Goal: Information Seeking & Learning: Compare options

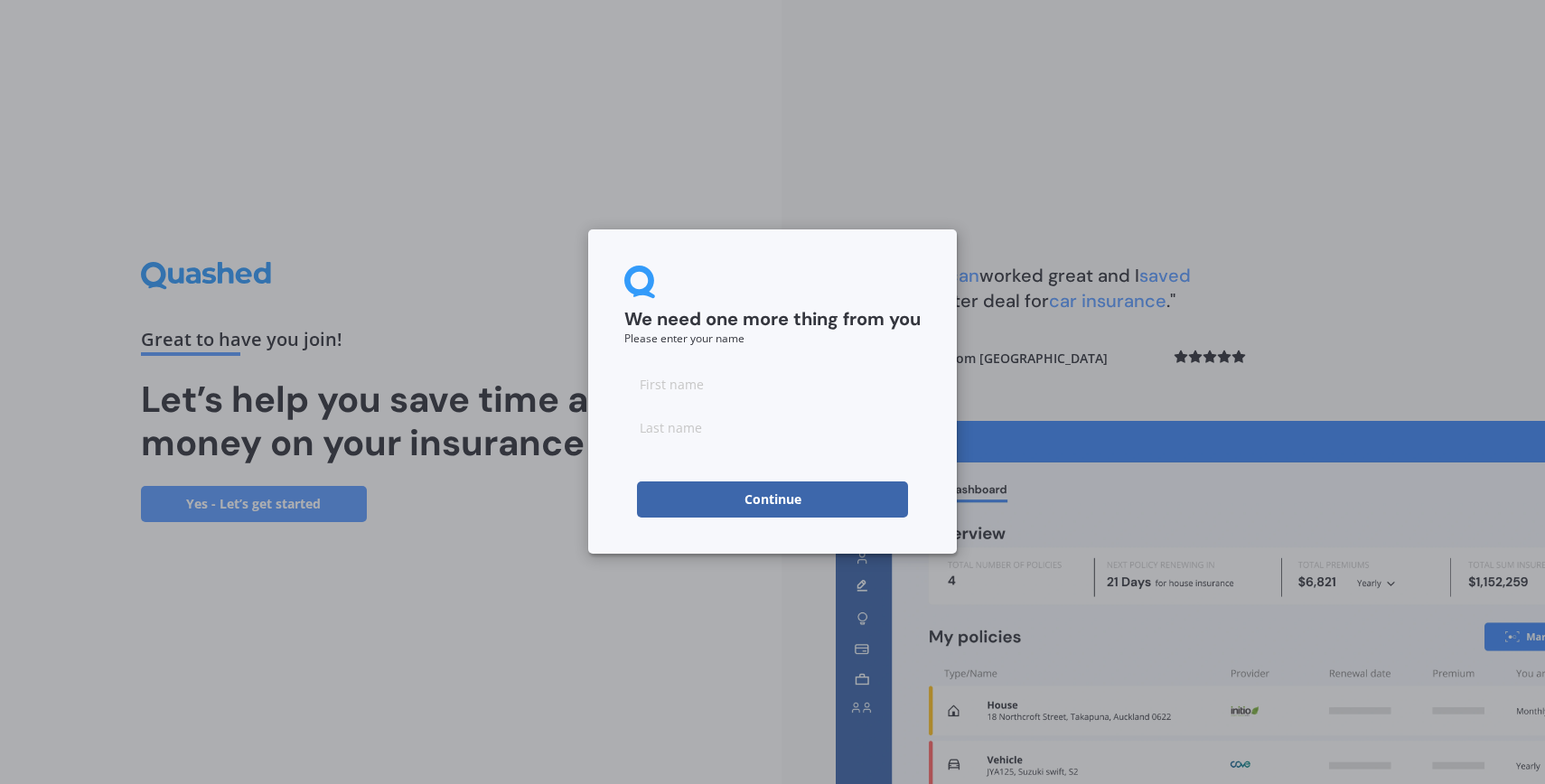
click at [815, 383] on input at bounding box center [773, 383] width 297 height 36
type input "[PERSON_NAME]"
type input "q"
type input "[PERSON_NAME]"
click button "Continue" at bounding box center [772, 500] width 271 height 36
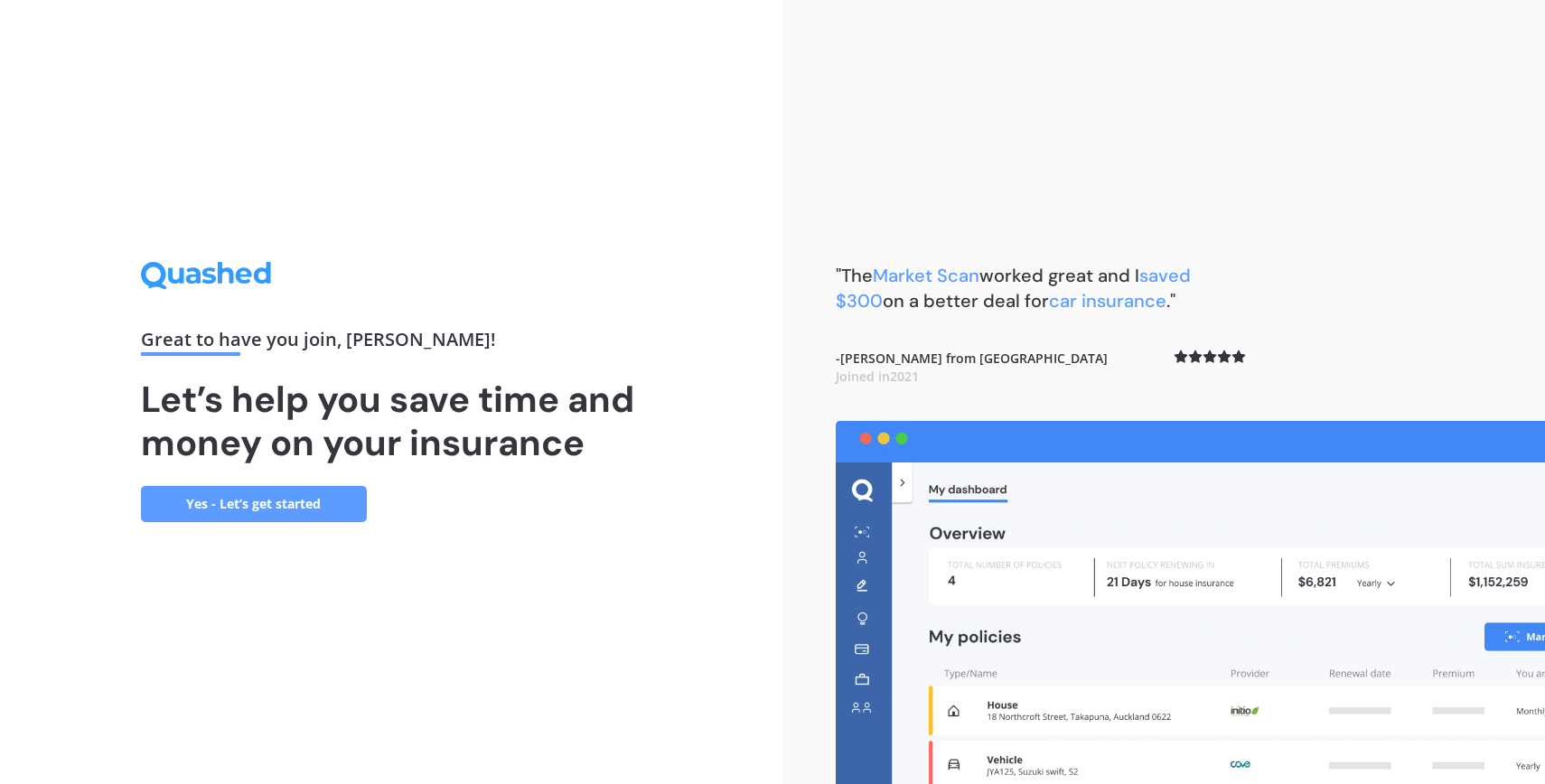
click at [249, 502] on link "Yes - Let’s get started" at bounding box center [253, 503] width 226 height 36
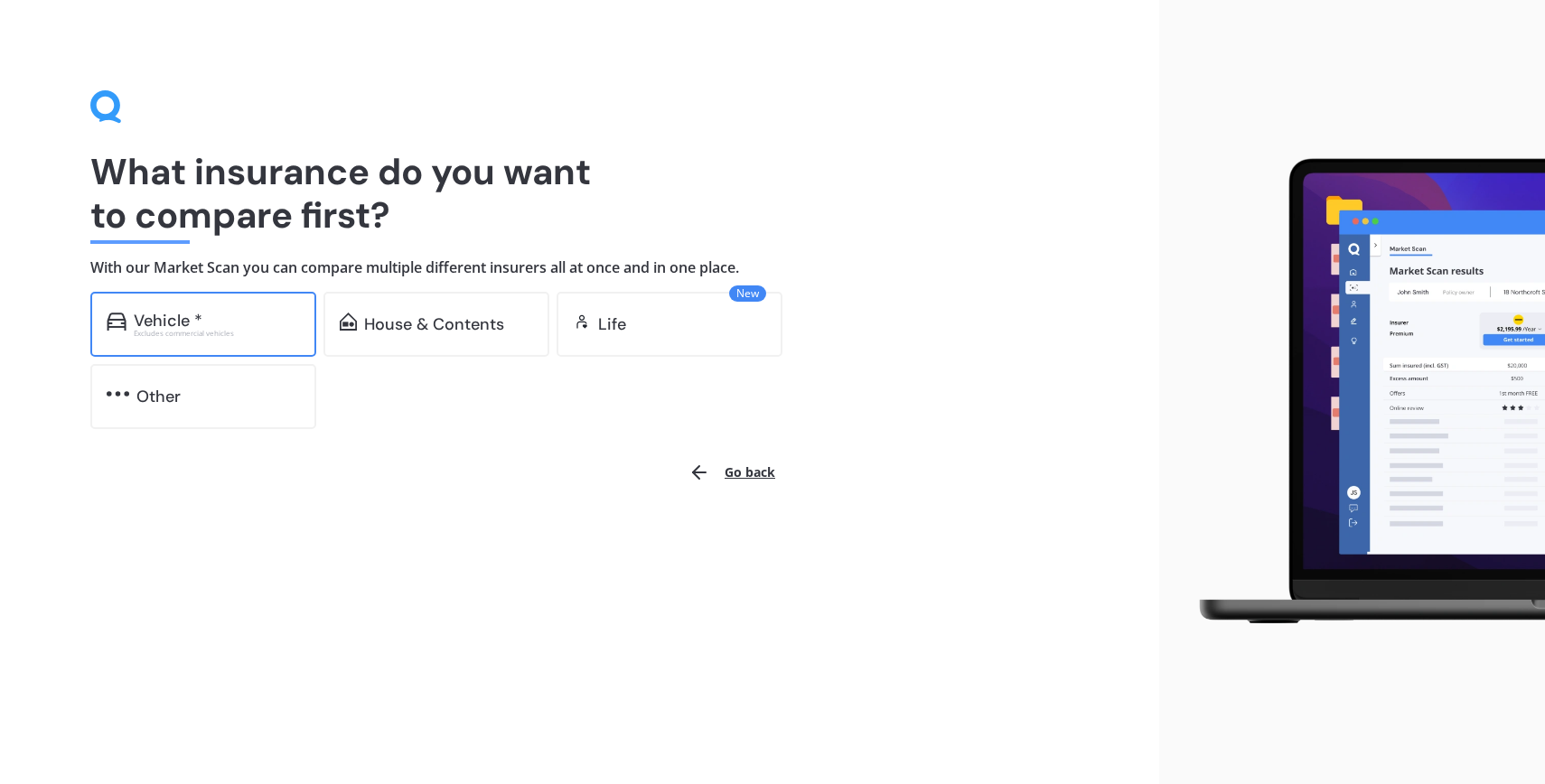
click at [222, 333] on div "Excludes commercial vehicles" at bounding box center [217, 333] width 166 height 8
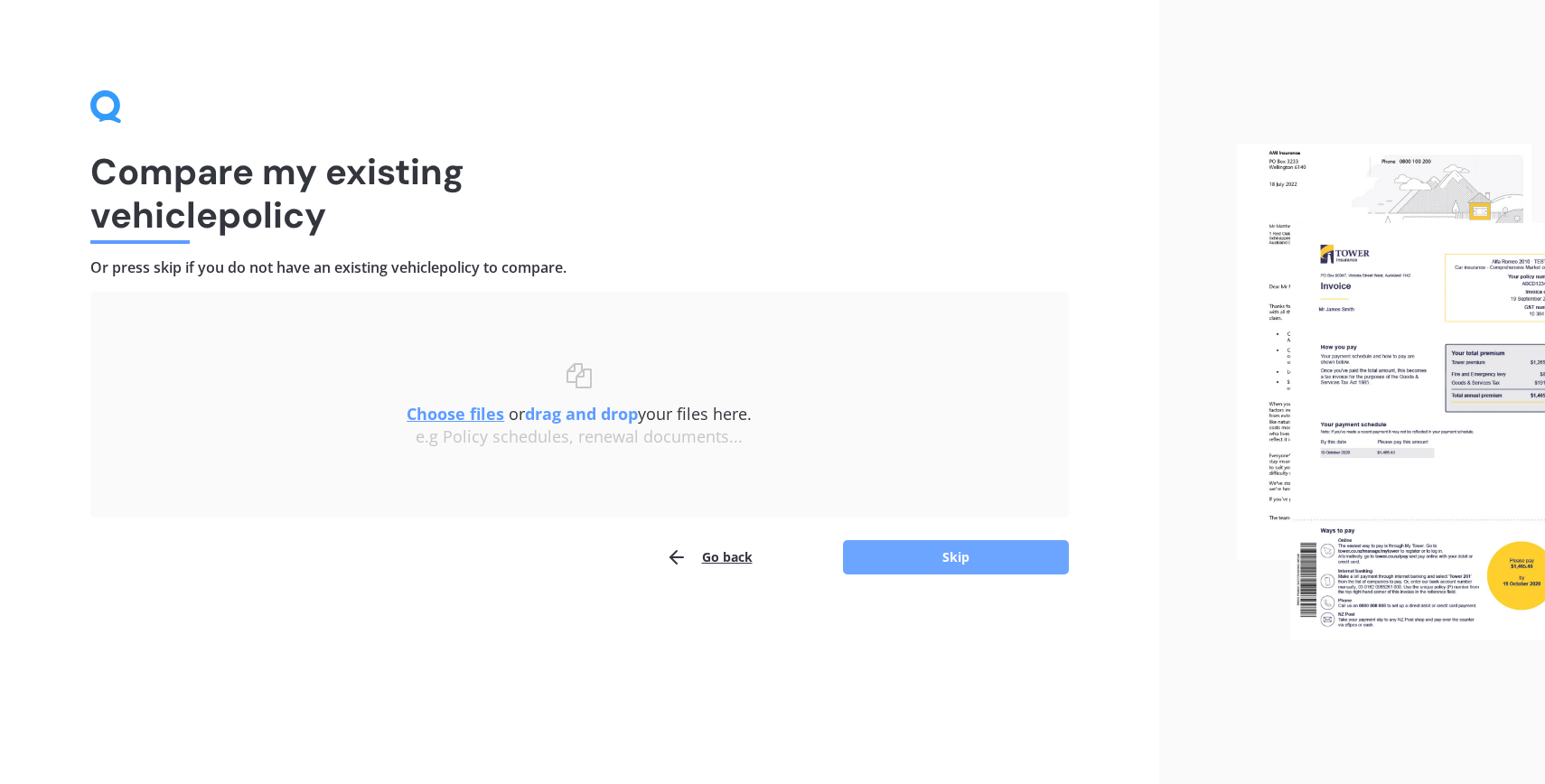
click at [947, 554] on button "Skip" at bounding box center [955, 557] width 226 height 34
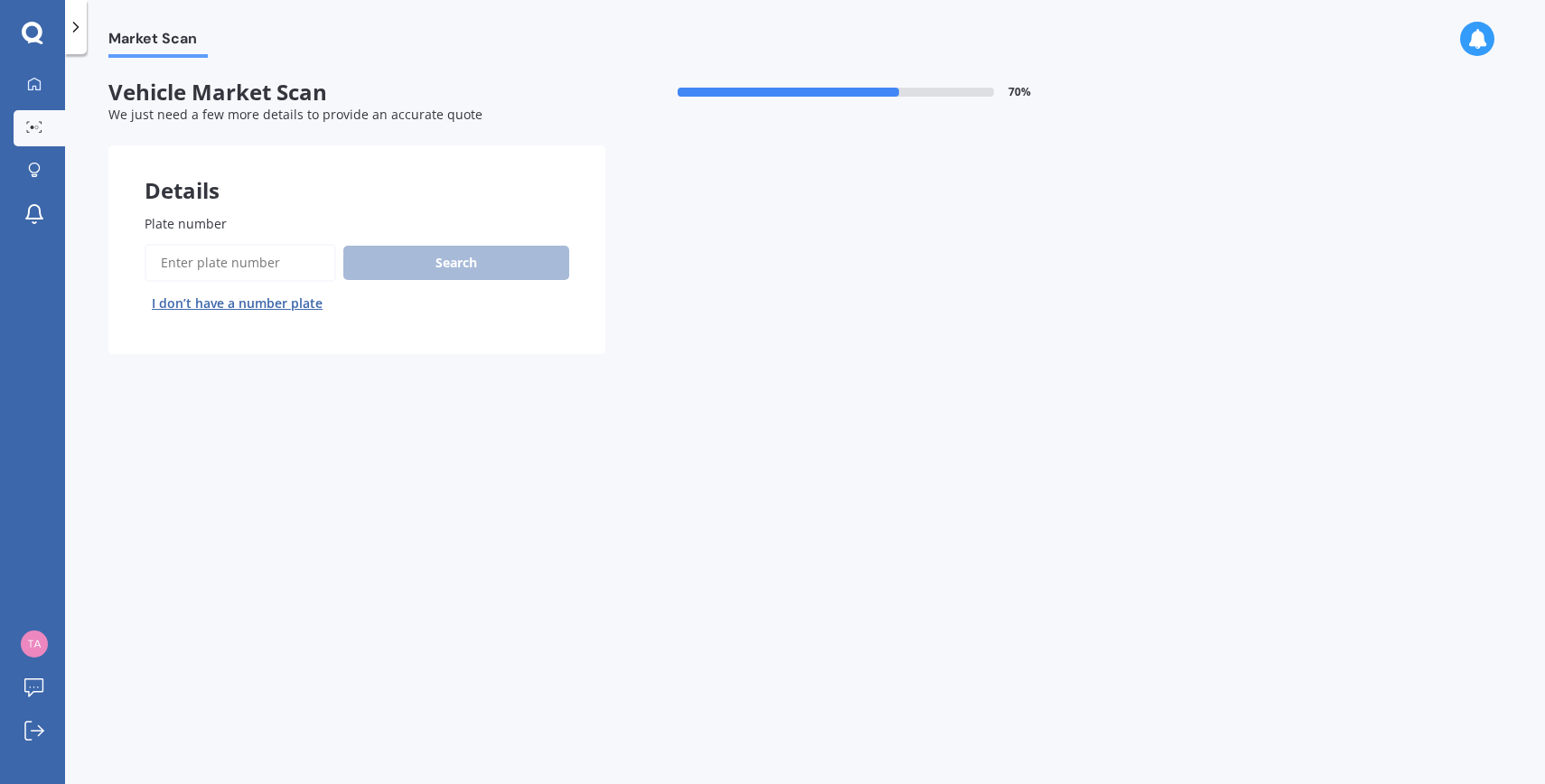
click at [228, 264] on input "Plate number" at bounding box center [240, 263] width 192 height 38
type input "KCZ741"
click at [416, 274] on button "Search" at bounding box center [455, 263] width 226 height 34
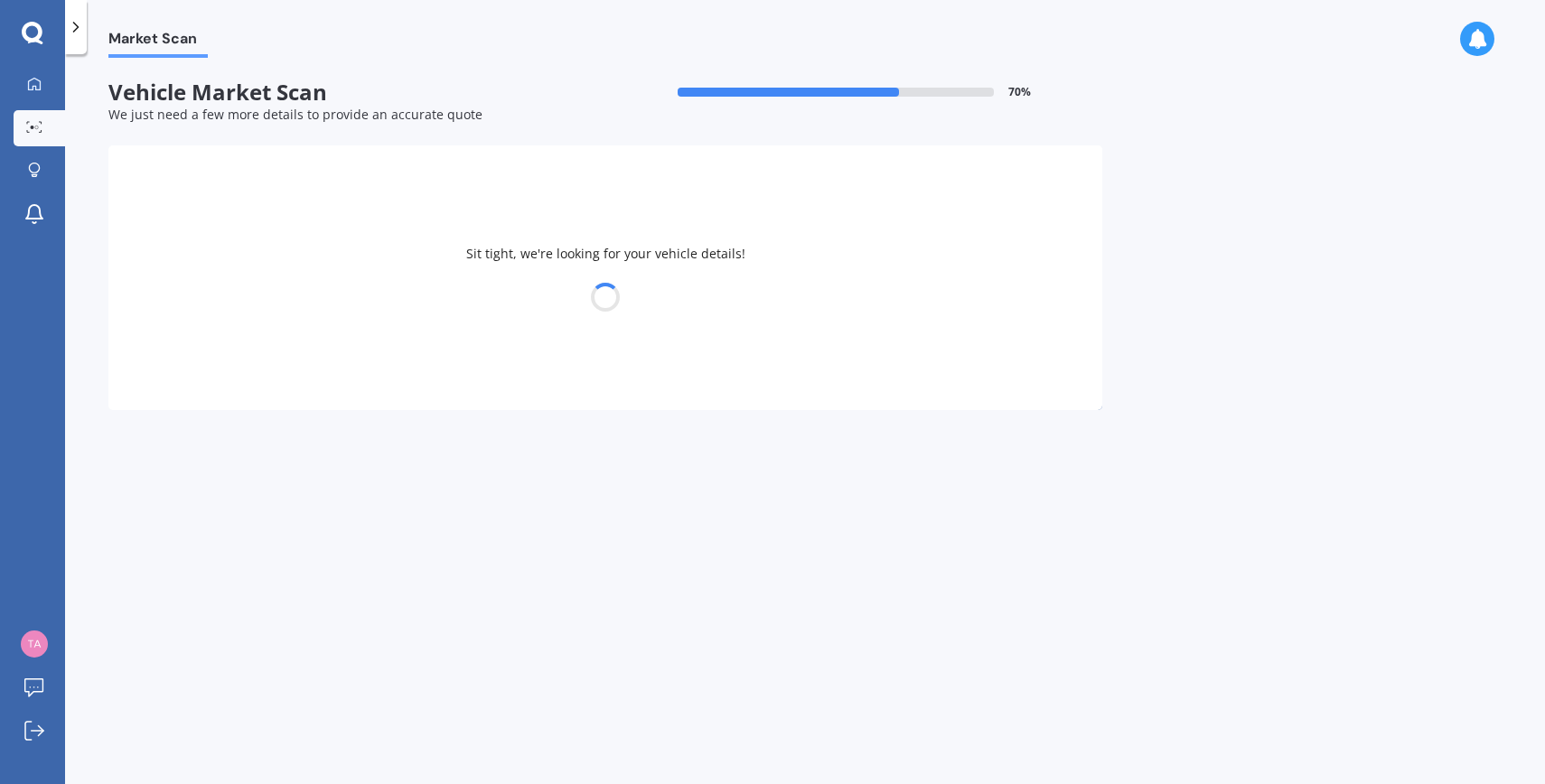
select select "MITSUBISHI"
select select "OUTLANDER"
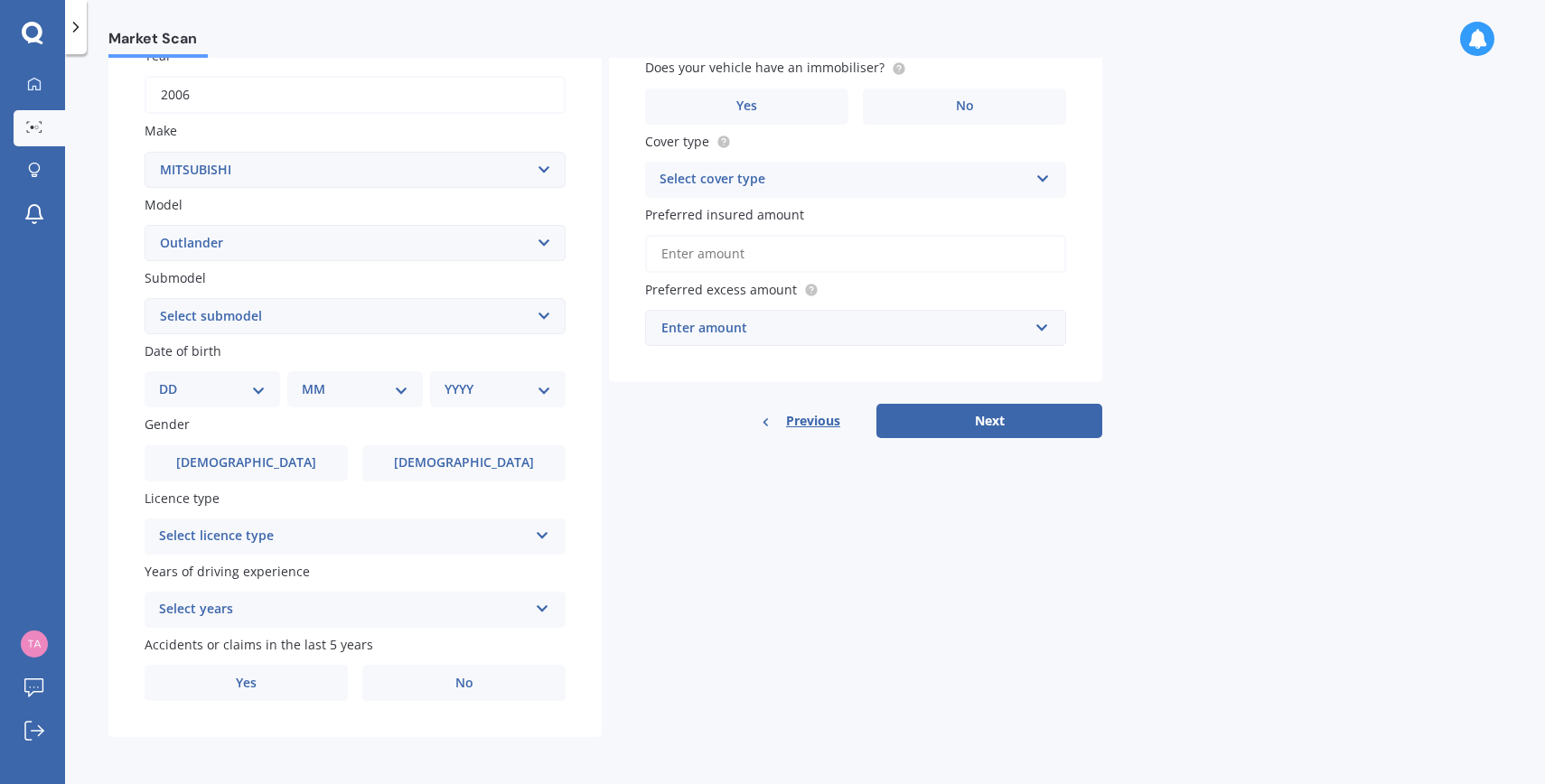
scroll to position [283, 0]
click at [219, 387] on select "DD 01 02 03 04 05 06 07 08 09 10 11 12 13 14 15 16 17 18 19 20 21 22 23 24 25 2…" at bounding box center [212, 389] width 107 height 20
select select "23"
click at [174, 380] on select "DD 01 02 03 04 05 06 07 08 09 10 11 12 13 14 15 16 17 18 19 20 21 22 23 24 25 2…" at bounding box center [212, 389] width 107 height 20
click at [335, 387] on select "MM 01 02 03 04 05 06 07 08 09 10 11 12" at bounding box center [358, 389] width 99 height 20
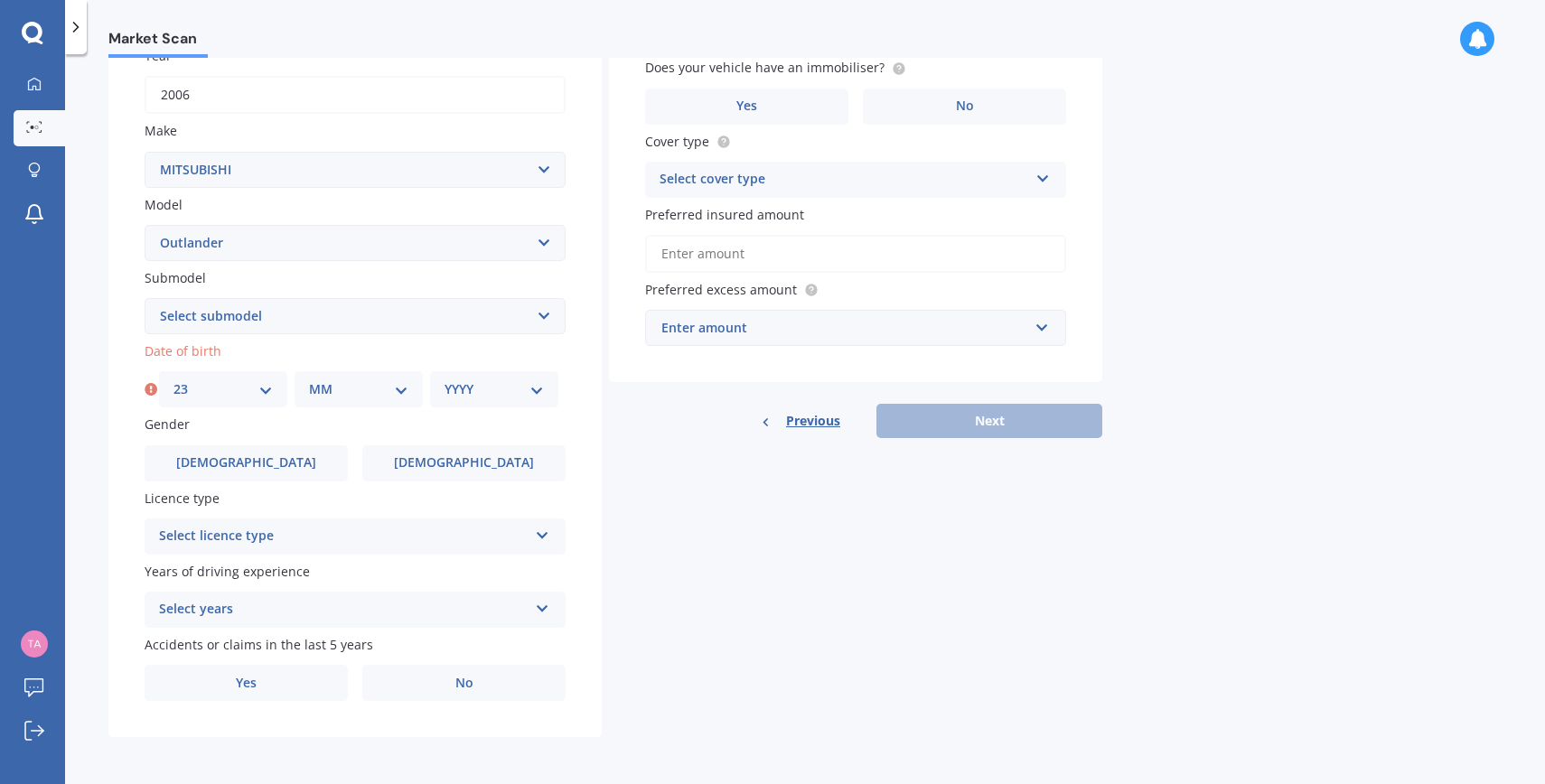
select select "05"
click at [309, 380] on select "MM 01 02 03 04 05 06 07 08 09 10 11 12" at bounding box center [358, 389] width 99 height 20
click at [538, 394] on select "YYYY 2025 2024 2023 2022 2021 2020 2019 2018 2017 2016 2015 2014 2013 2012 2011…" at bounding box center [494, 389] width 99 height 20
select select "1988"
click at [445, 380] on select "YYYY 2025 2024 2023 2022 2021 2020 2019 2018 2017 2016 2015 2014 2013 2012 2011…" at bounding box center [494, 389] width 99 height 20
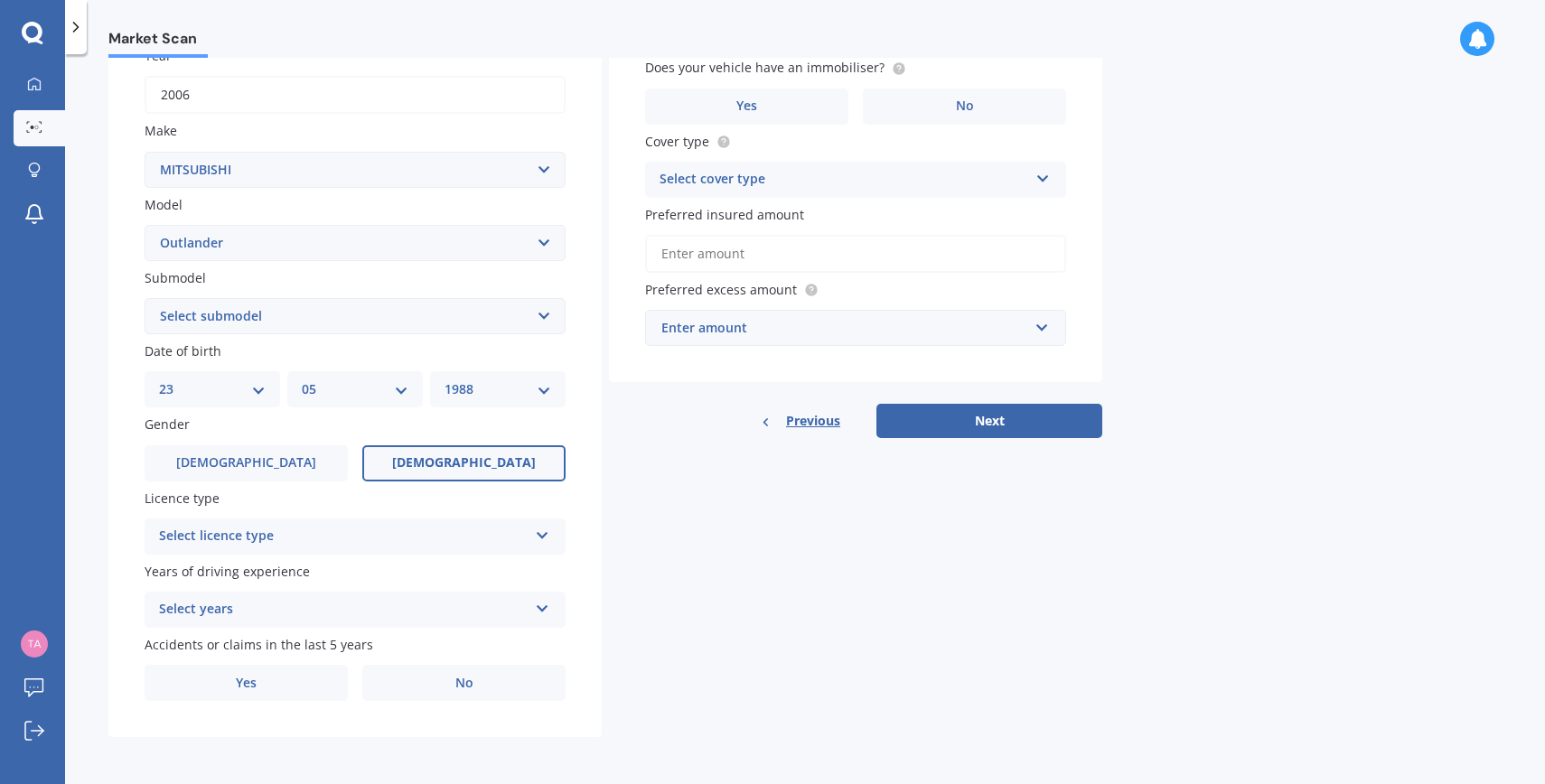
click at [424, 468] on label "[DEMOGRAPHIC_DATA]" at bounding box center [463, 463] width 203 height 36
click at [0, 0] on input "[DEMOGRAPHIC_DATA]" at bounding box center [0, 0] width 0 height 0
click at [424, 531] on div "Select licence type" at bounding box center [343, 537] width 369 height 22
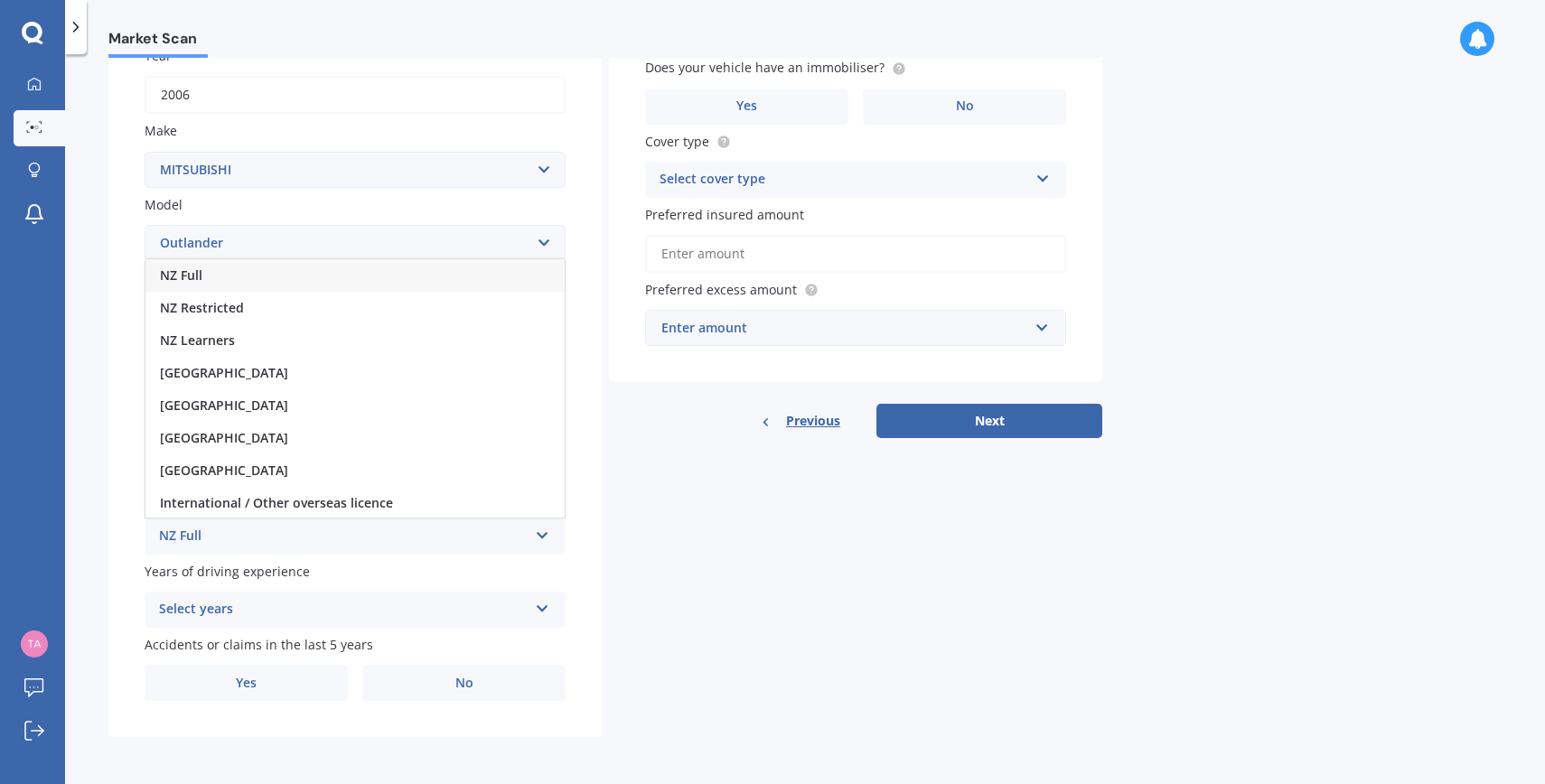
click at [250, 280] on div "NZ Full" at bounding box center [355, 275] width 420 height 32
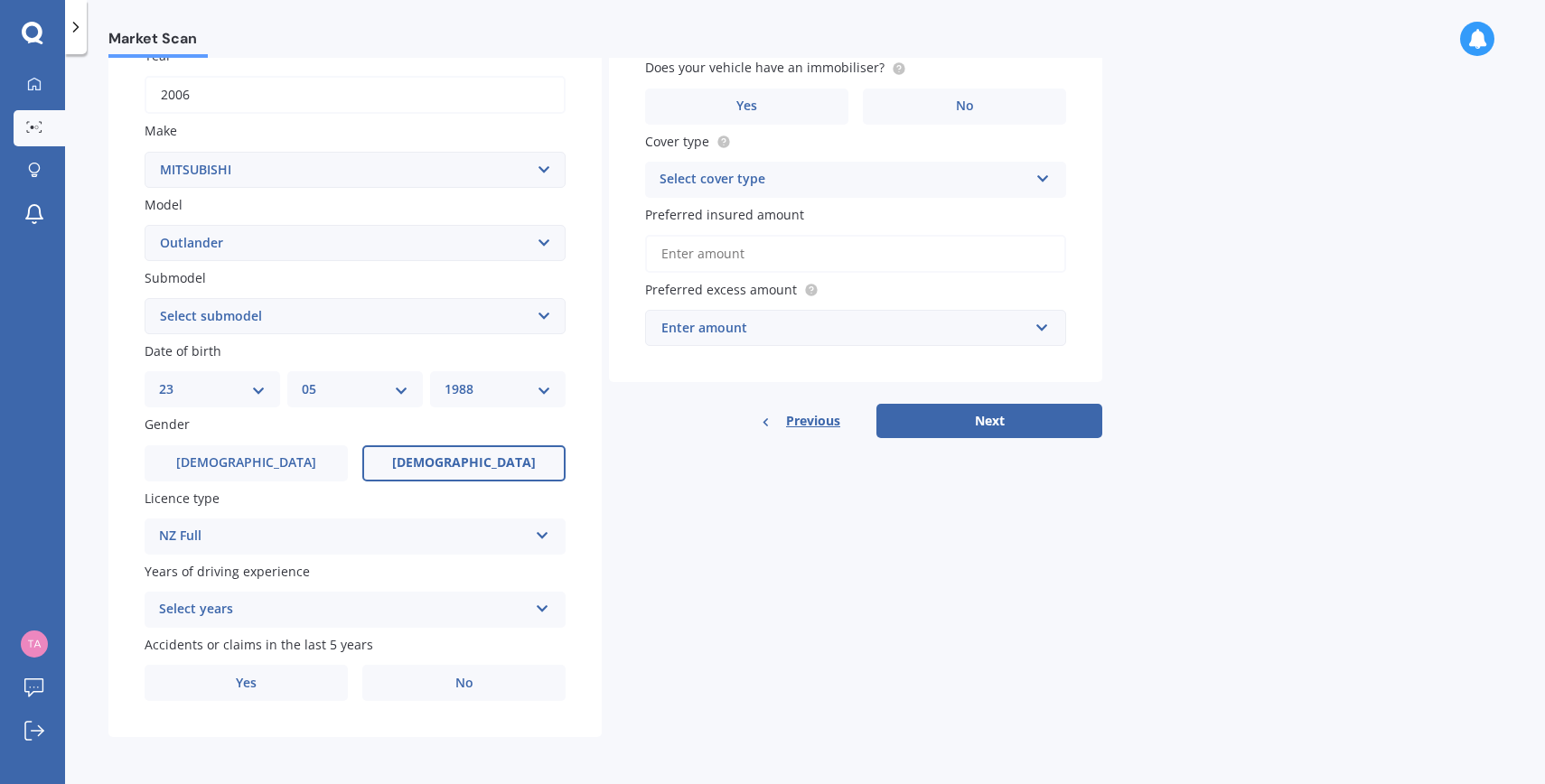
click at [362, 602] on div "Select years" at bounding box center [343, 609] width 369 height 22
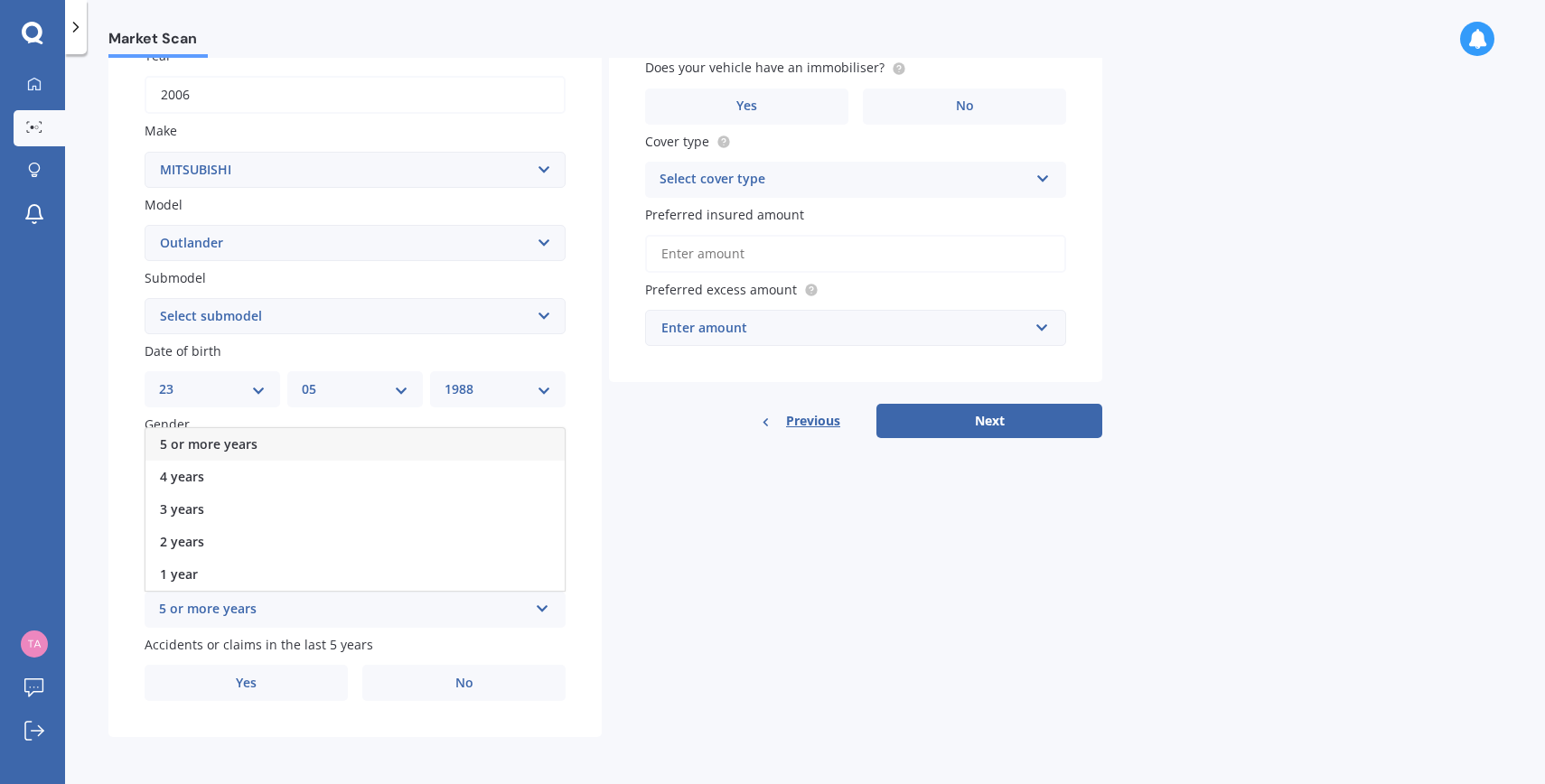
click at [238, 439] on span "5 or more years" at bounding box center [208, 444] width 97 height 17
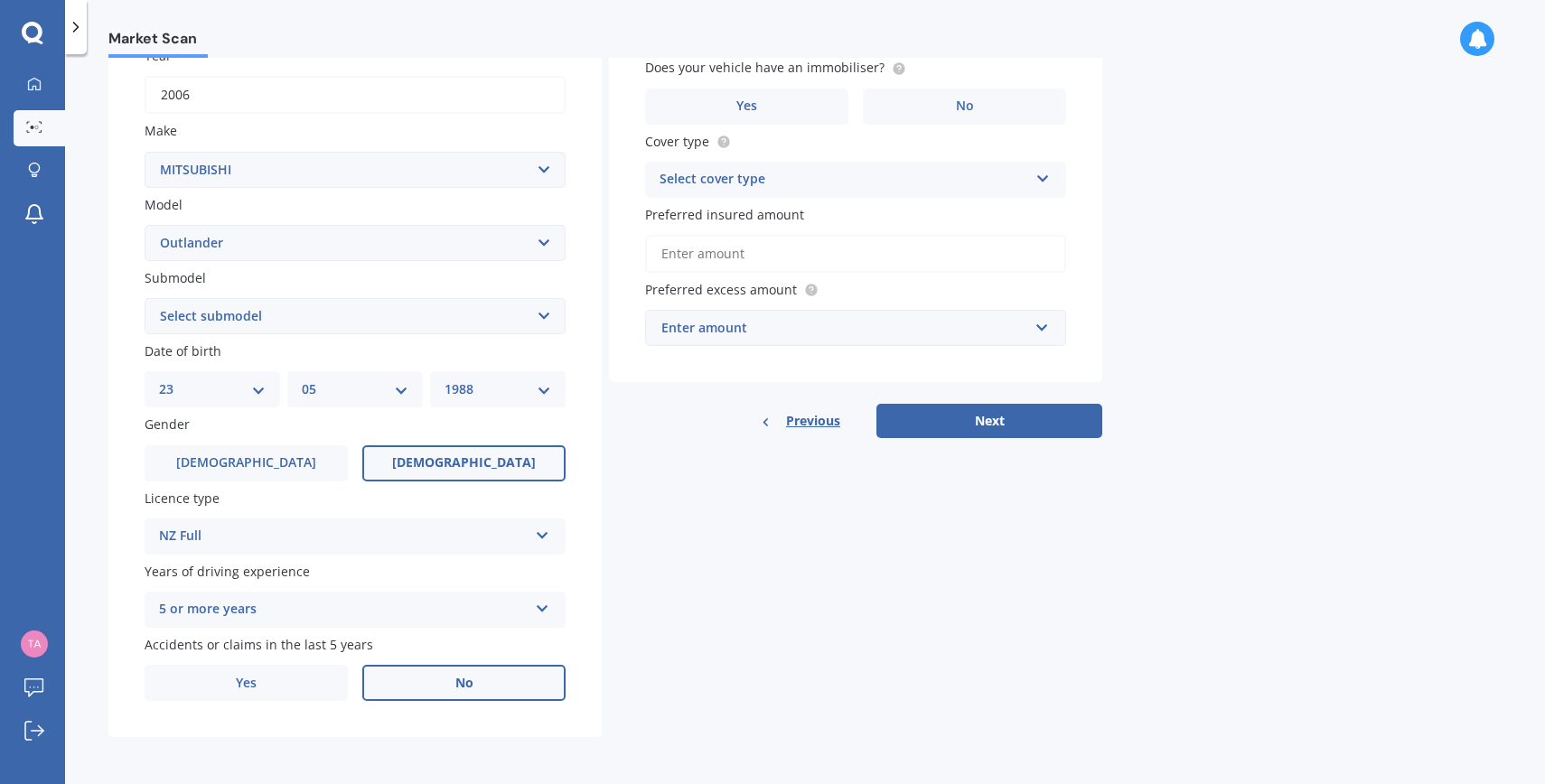
click at [464, 681] on span "No" at bounding box center [464, 683] width 18 height 15
click at [0, 0] on input "No" at bounding box center [0, 0] width 0 height 0
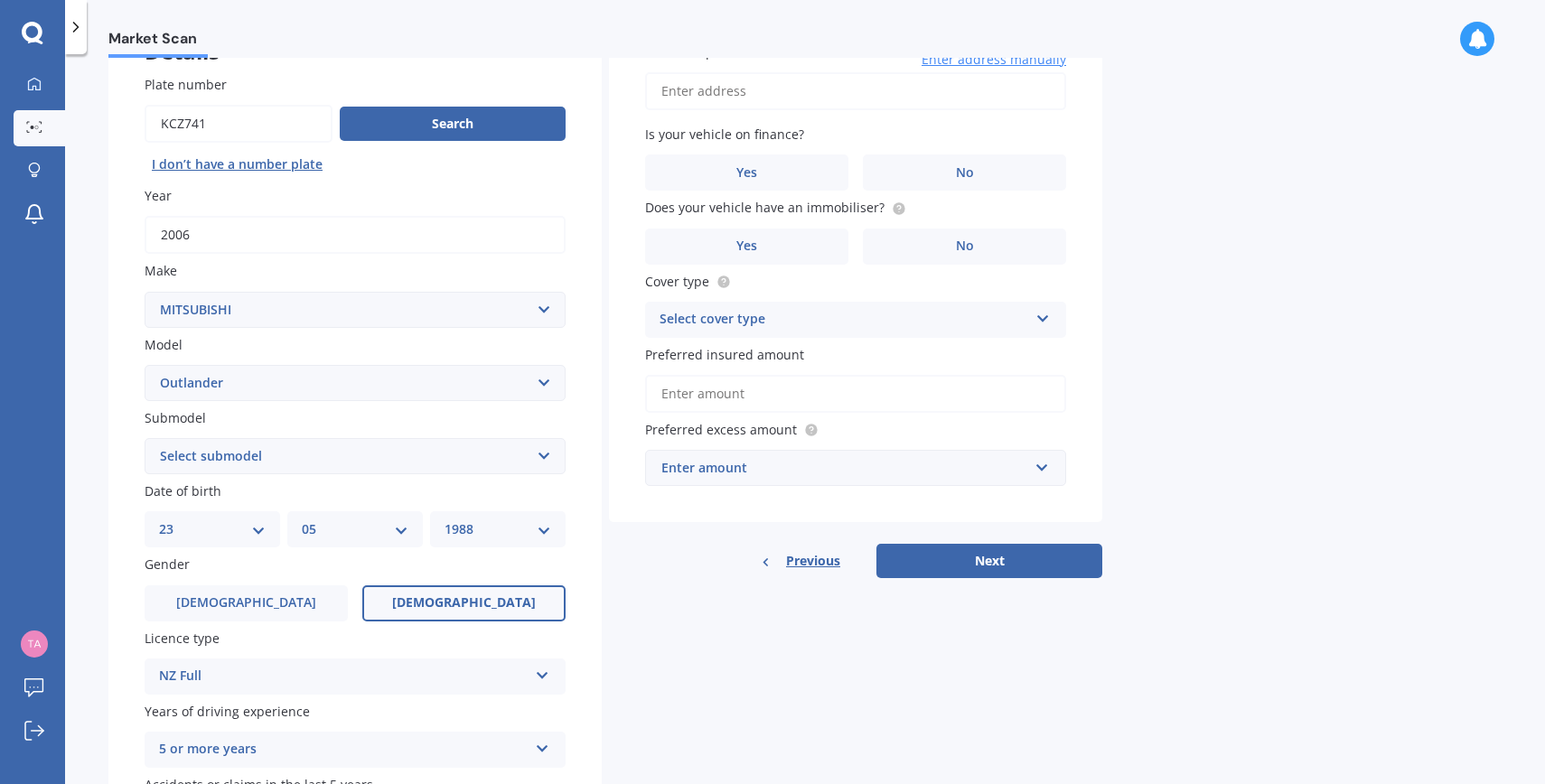
scroll to position [0, 0]
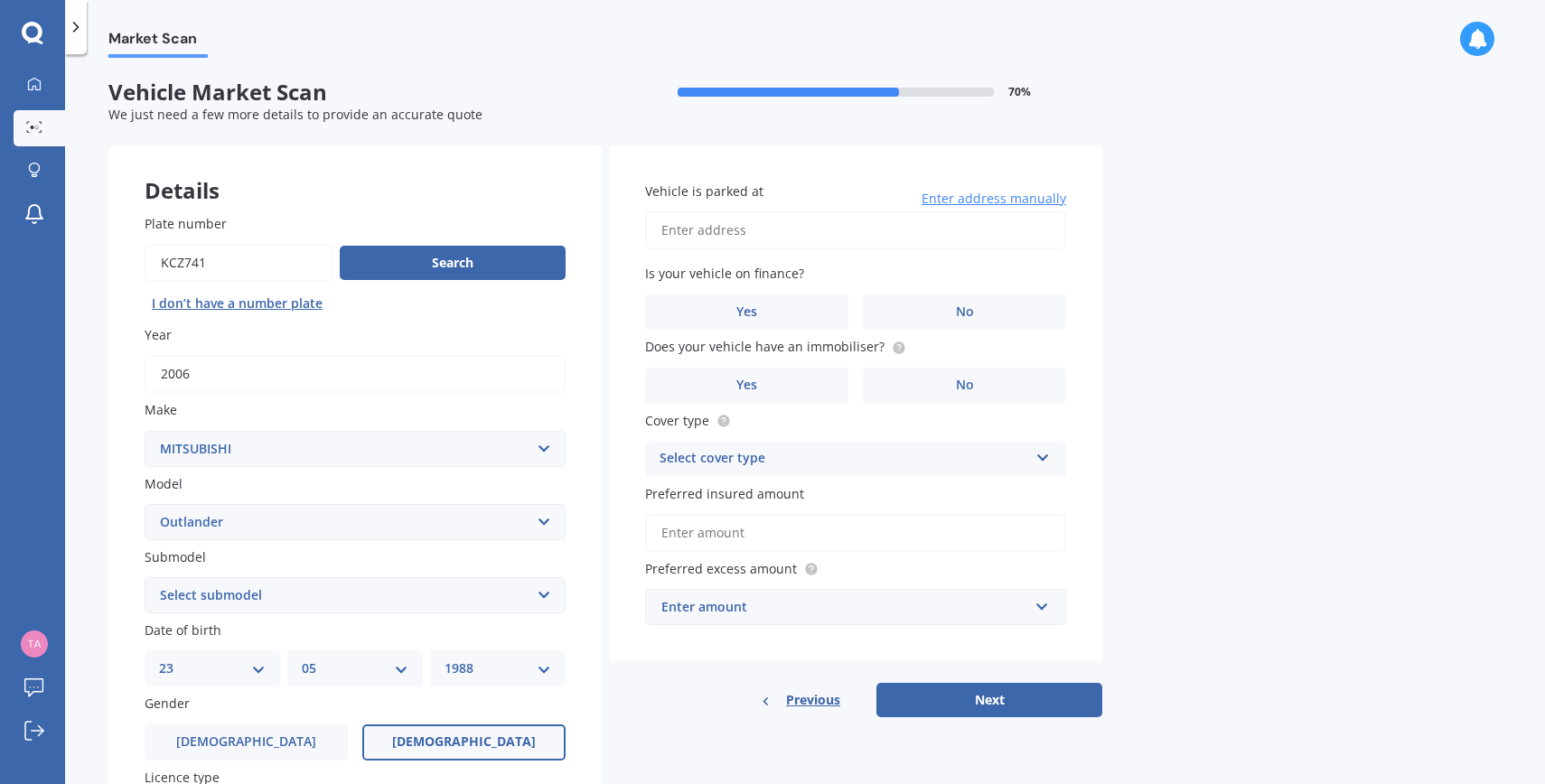
click at [674, 237] on input "Vehicle is parked at" at bounding box center [856, 230] width 421 height 38
type input "[STREET_ADDRESS]"
click at [954, 308] on label "No" at bounding box center [964, 312] width 203 height 36
click at [0, 0] on input "No" at bounding box center [0, 0] width 0 height 0
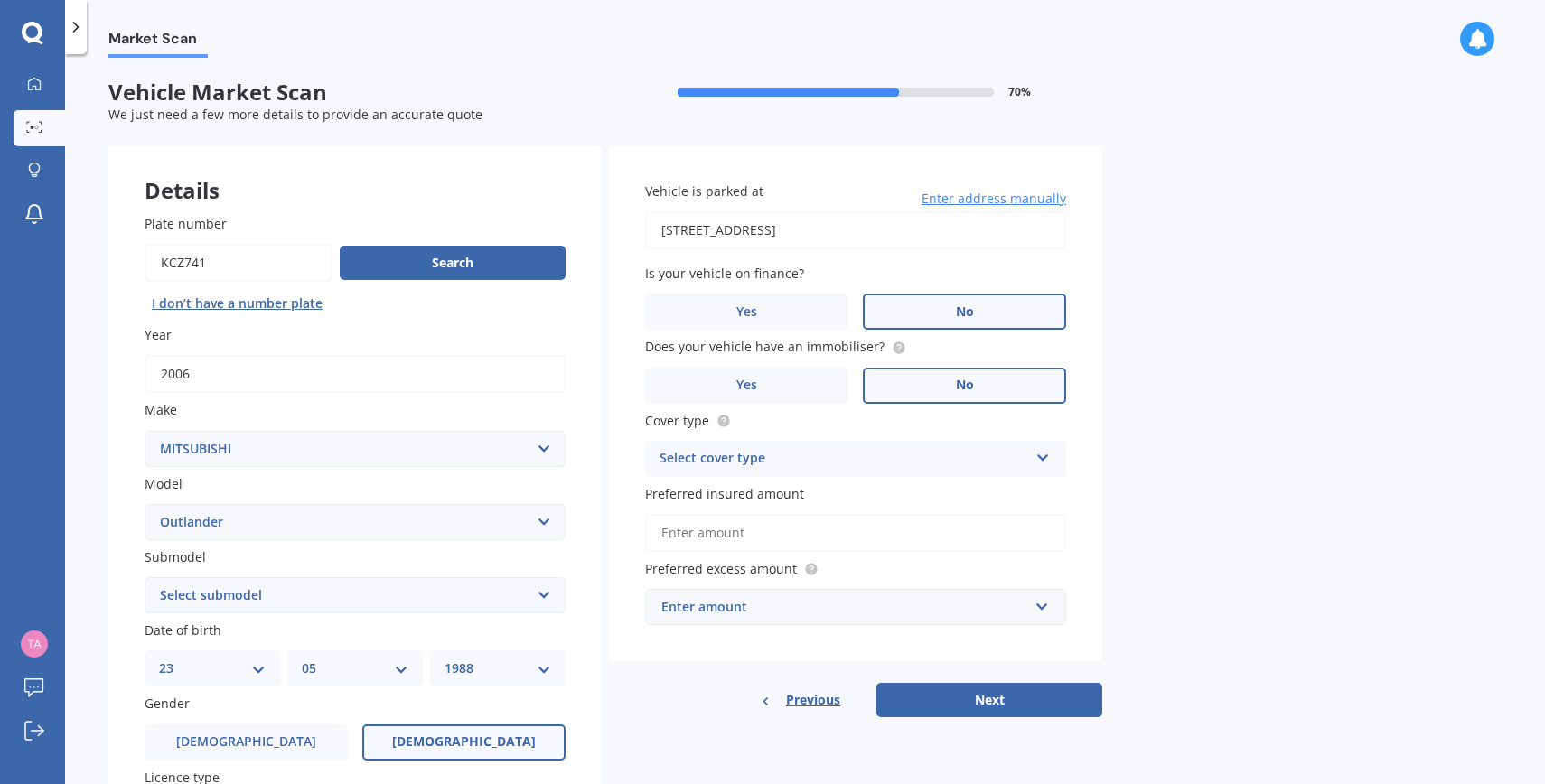
click at [965, 393] on span "No" at bounding box center [965, 385] width 18 height 15
click at [0, 0] on input "No" at bounding box center [0, 0] width 0 height 0
click at [930, 469] on div "Select cover type" at bounding box center [844, 458] width 369 height 22
click at [798, 508] on div "Comprehensive" at bounding box center [856, 494] width 420 height 32
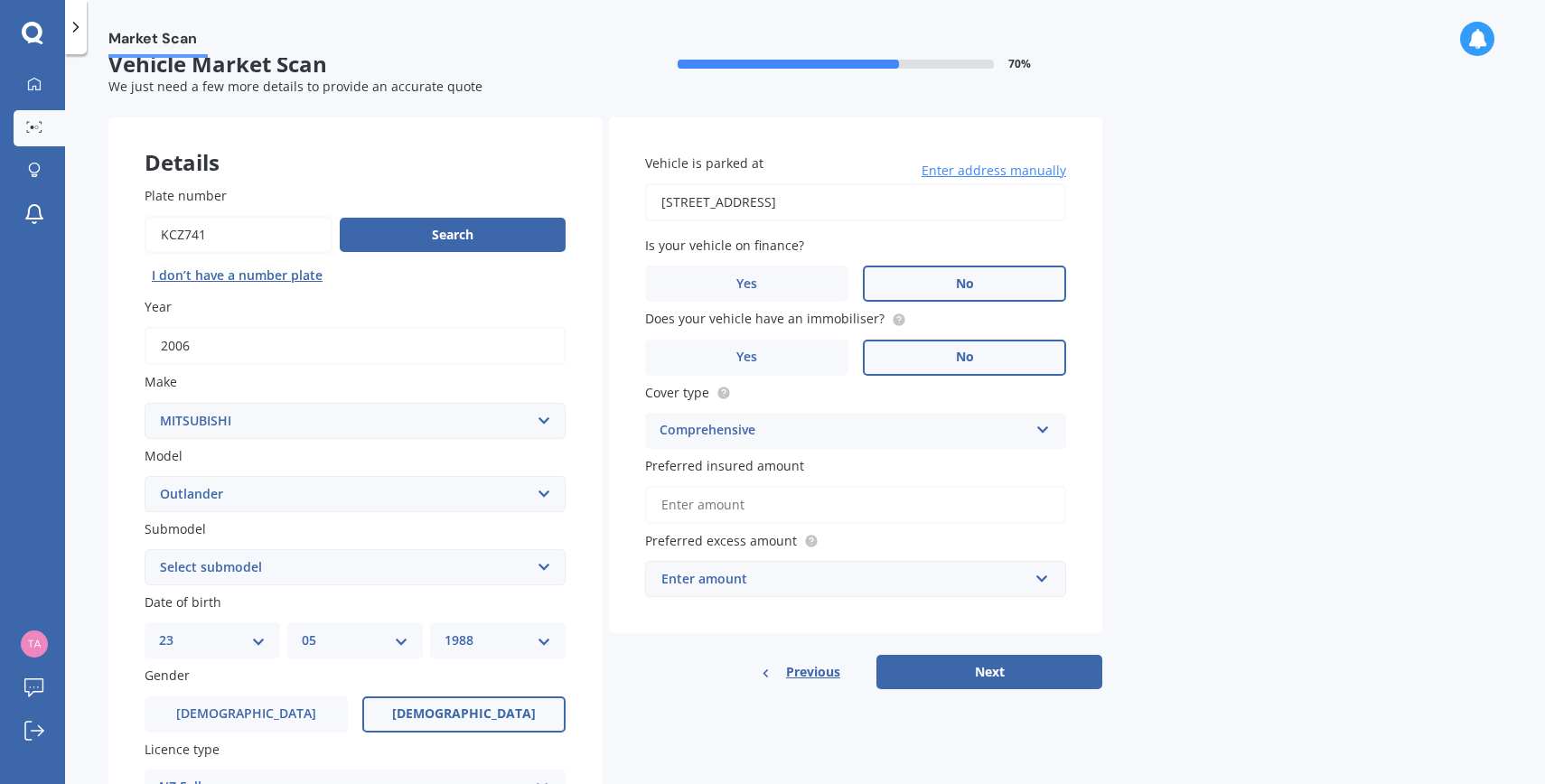
scroll to position [31, 0]
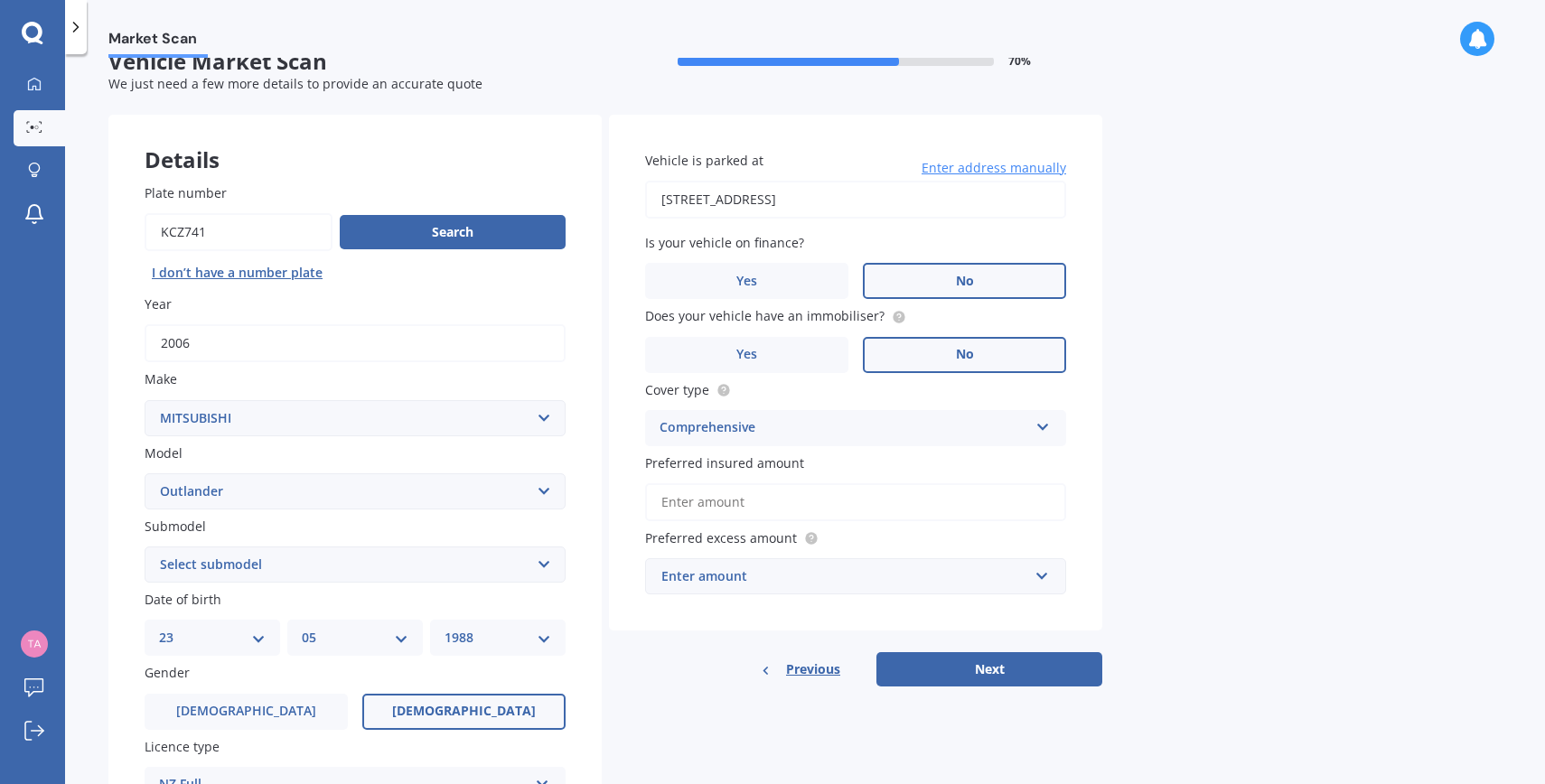
click at [798, 508] on input "Preferred insured amount" at bounding box center [856, 503] width 421 height 38
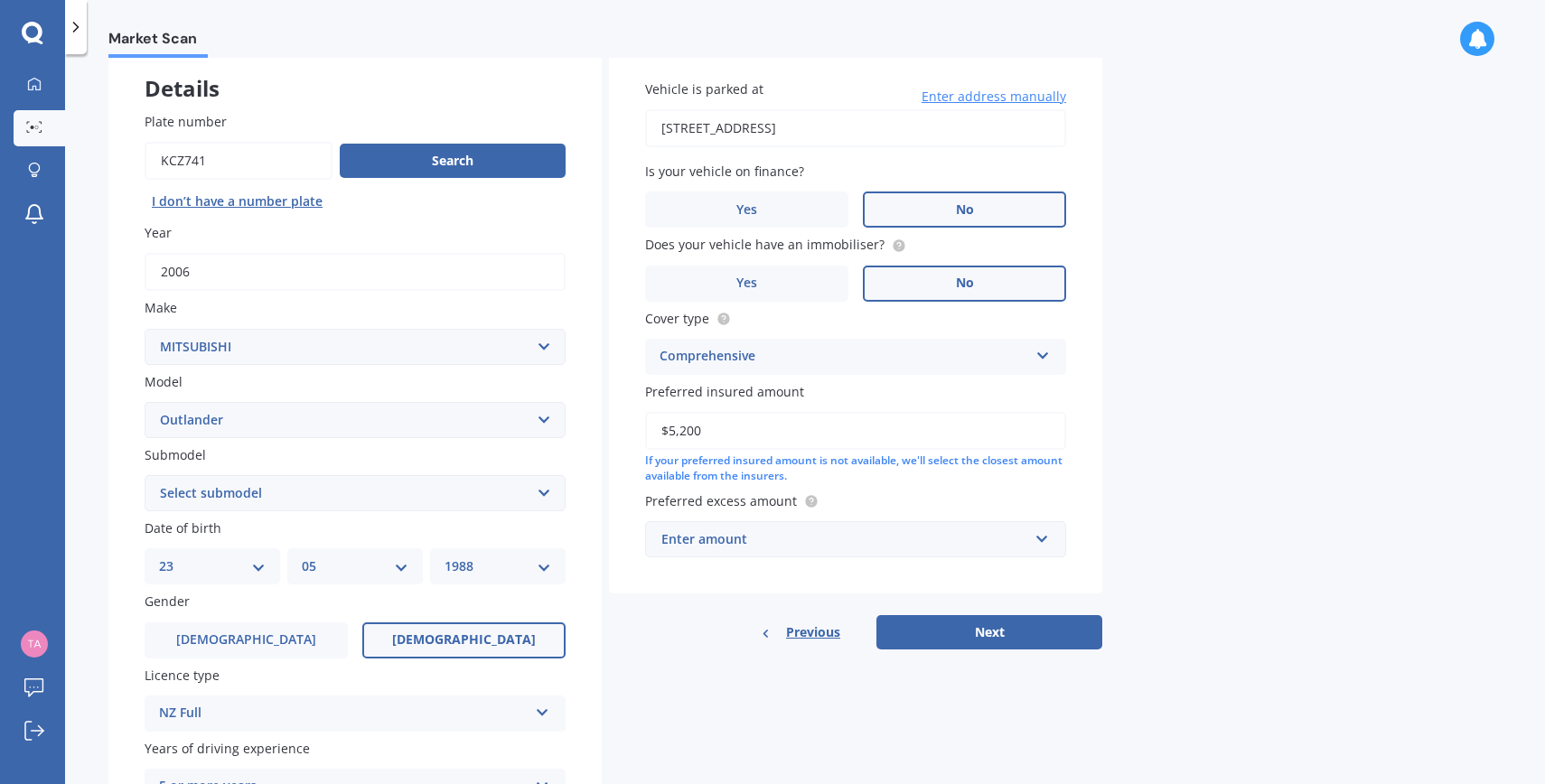
scroll to position [133, 0]
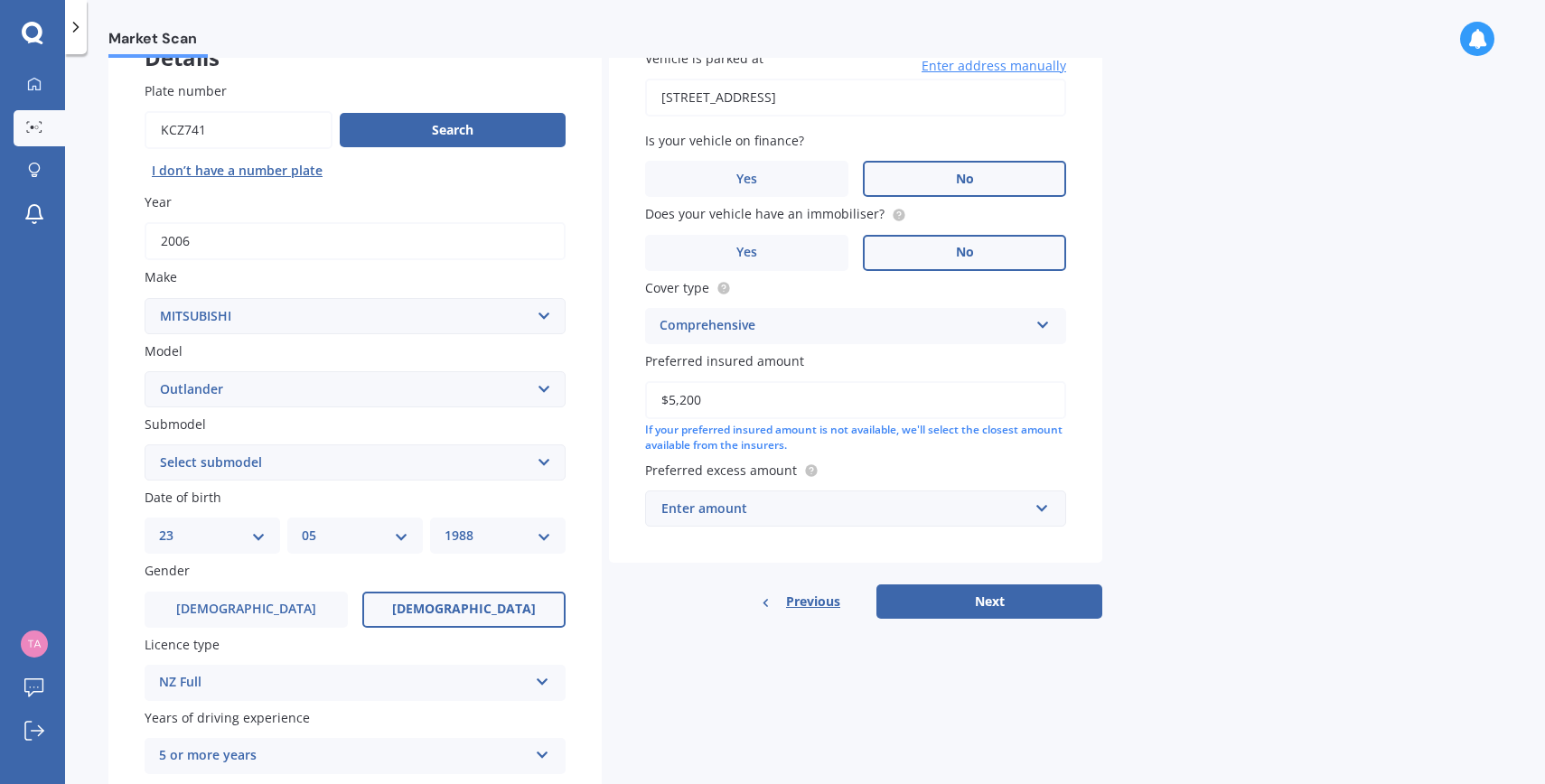
type input "$5,200"
click at [733, 509] on div "Enter amount" at bounding box center [845, 508] width 367 height 20
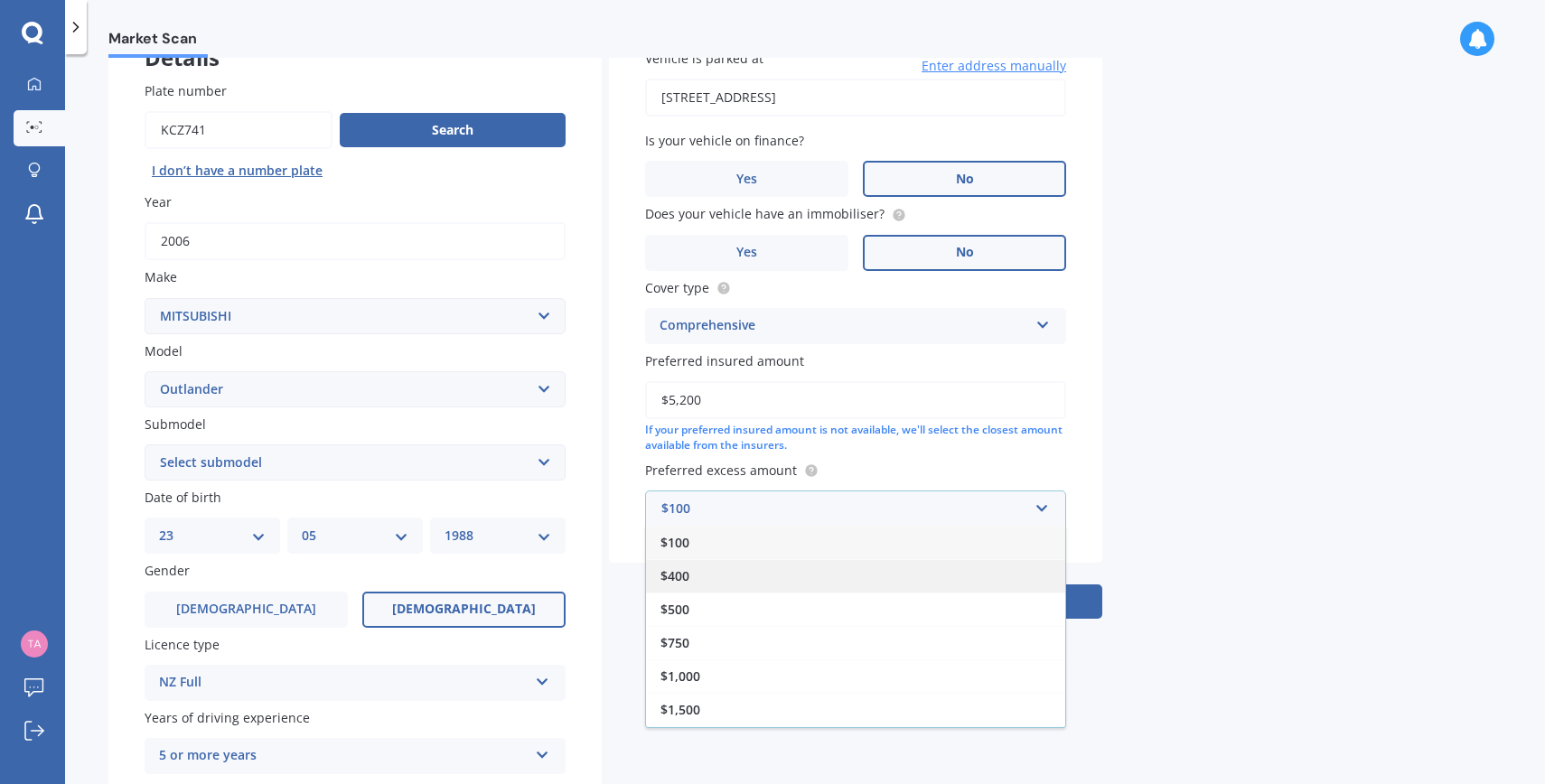
click at [694, 575] on div "$400" at bounding box center [856, 575] width 420 height 33
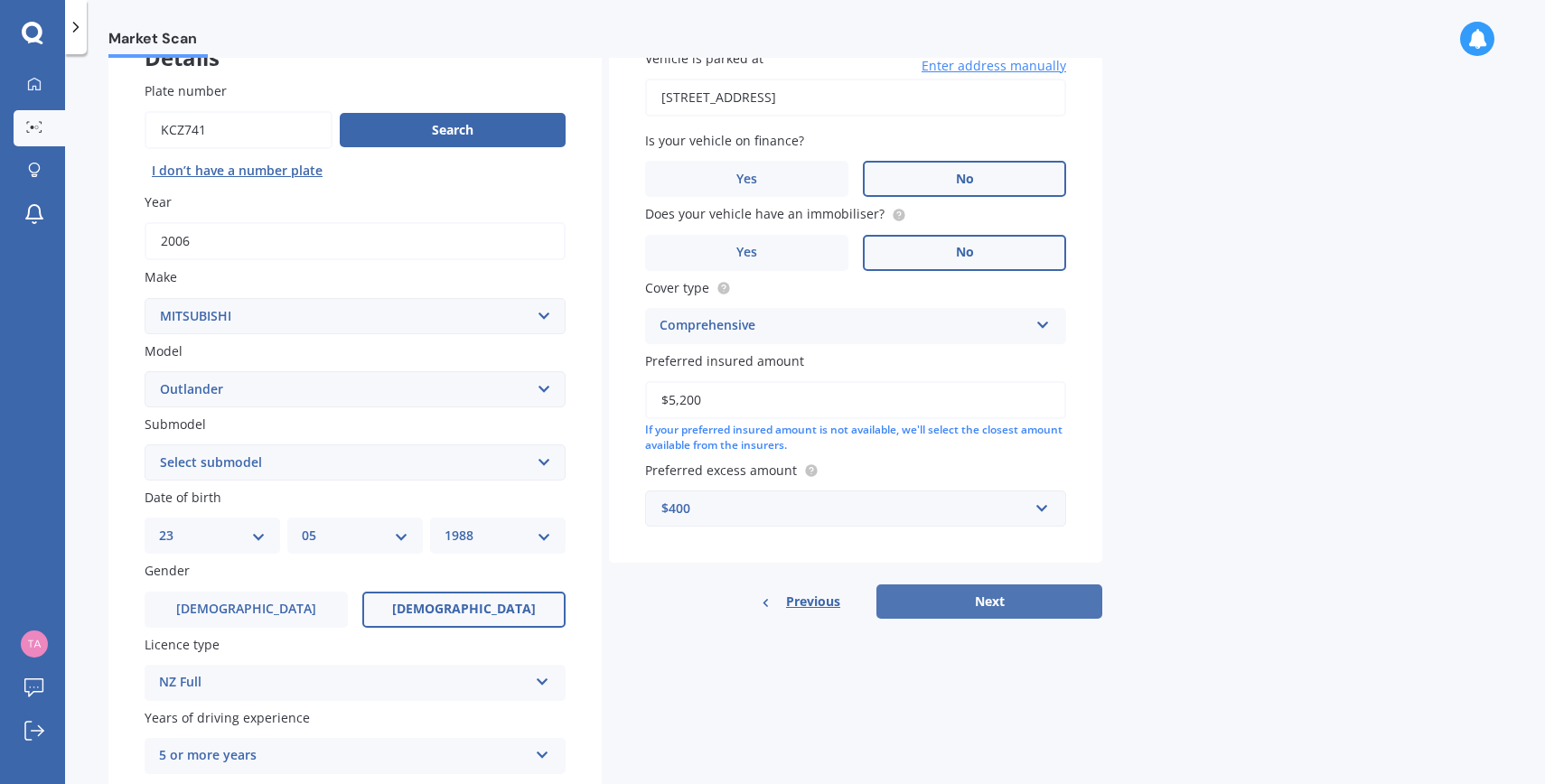
click at [970, 619] on button "Next" at bounding box center [989, 602] width 226 height 34
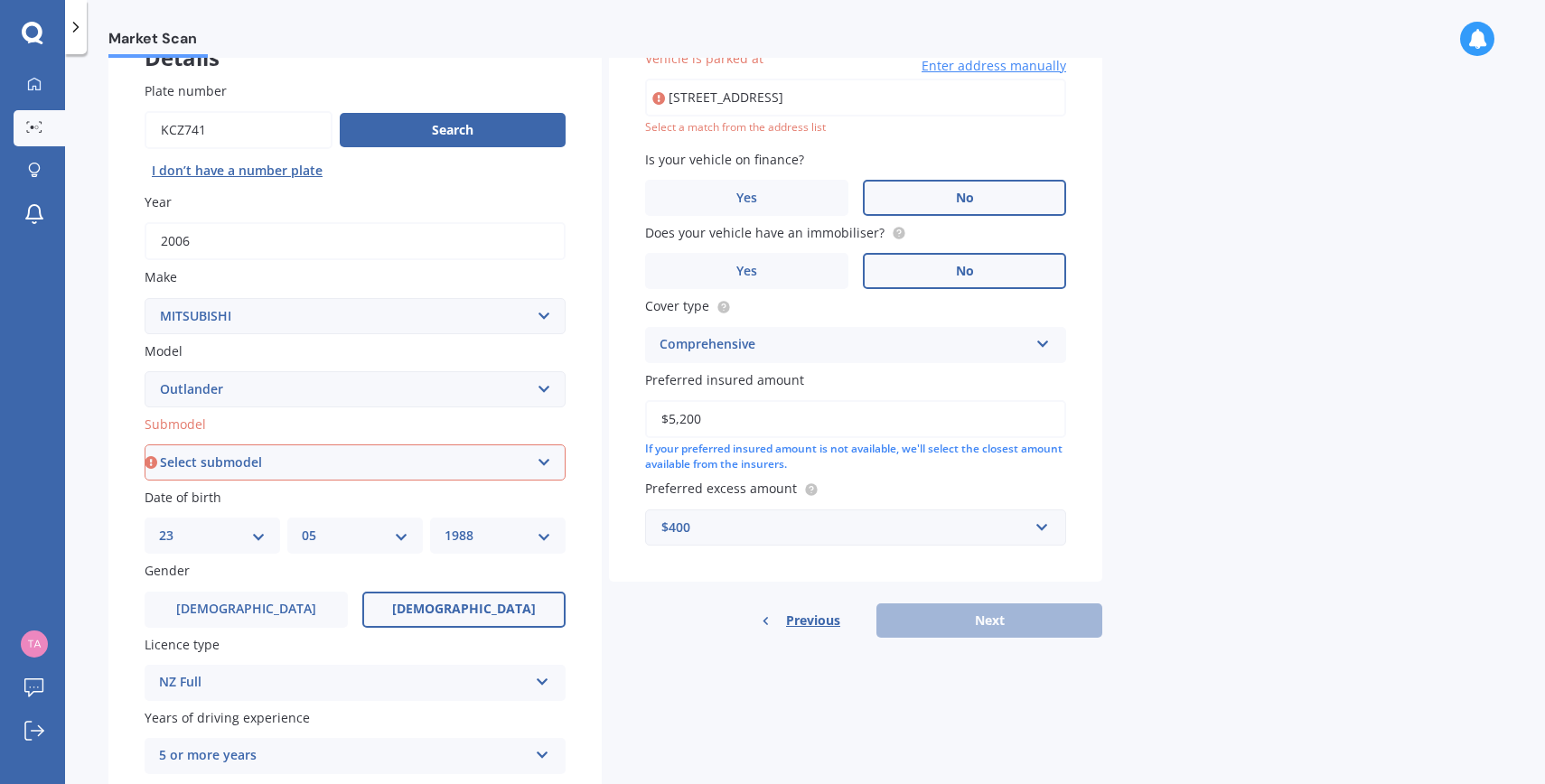
click at [920, 94] on input "[STREET_ADDRESS]" at bounding box center [856, 97] width 421 height 38
click at [763, 131] on div "Select a match from the address list" at bounding box center [856, 128] width 421 height 15
drag, startPoint x: 952, startPoint y: 94, endPoint x: 842, endPoint y: 95, distance: 110.0
click at [842, 95] on input "[STREET_ADDRESS]" at bounding box center [856, 97] width 421 height 38
click at [1193, 281] on div "Market Scan Vehicle Market Scan 70 % We just need a few more details to provide…" at bounding box center [805, 422] width 1480 height 730
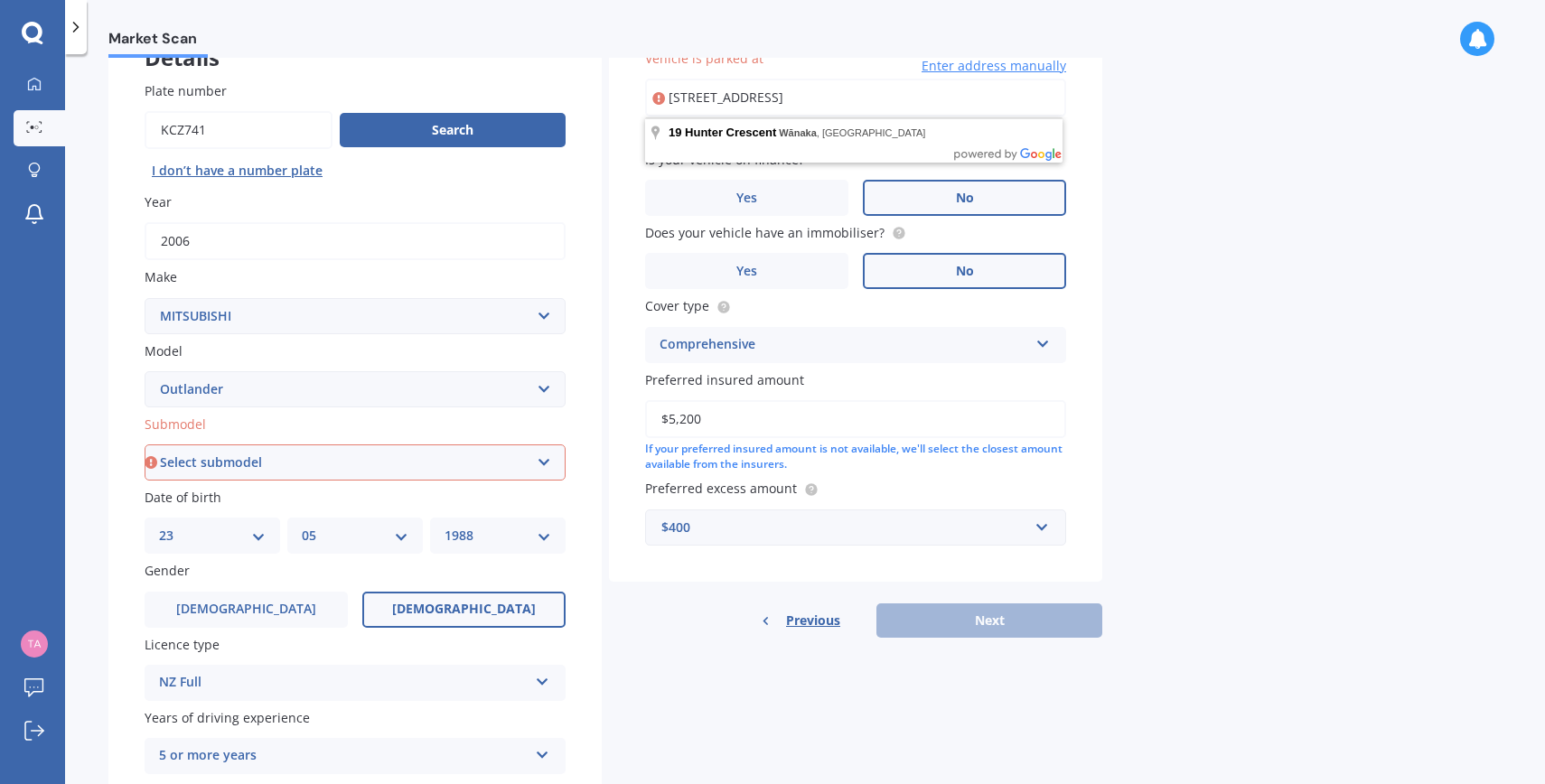
click at [850, 98] on input "[STREET_ADDRESS]" at bounding box center [856, 97] width 421 height 38
type input "[STREET_ADDRESS]"
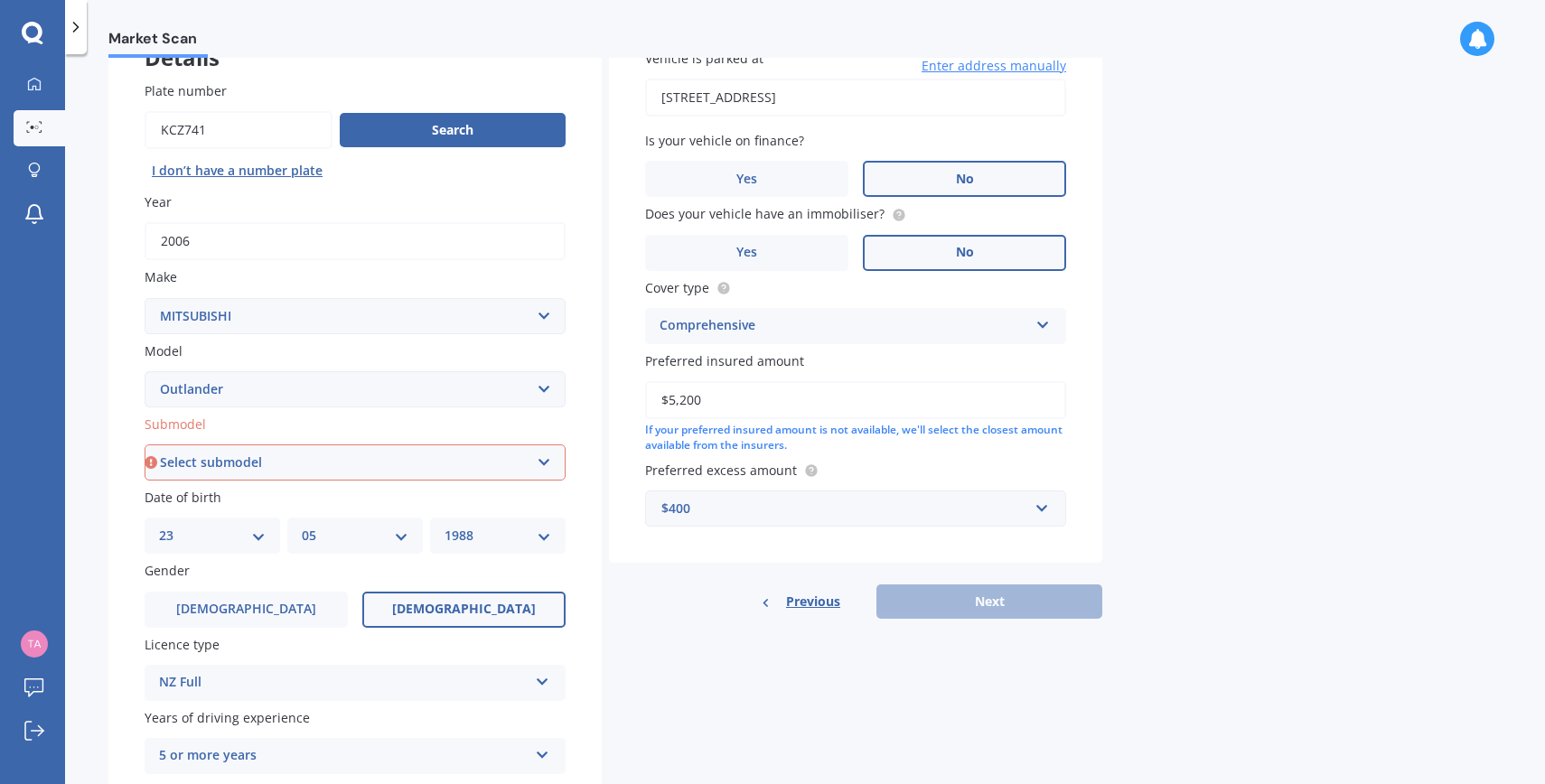
click at [320, 467] on select "Select submodel (All other) 2.4 Litre Station Wagon 3.0 Litre AWD 3.0 VRX Auto …" at bounding box center [355, 463] width 421 height 36
select select "2.4 LITRE STATION WAGON"
click at [145, 446] on select "Select submodel (All other) 2.4 Litre Station Wagon 3.0 Litre AWD 3.0 VRX Auto …" at bounding box center [355, 463] width 421 height 36
click at [943, 599] on button "Next" at bounding box center [989, 602] width 226 height 34
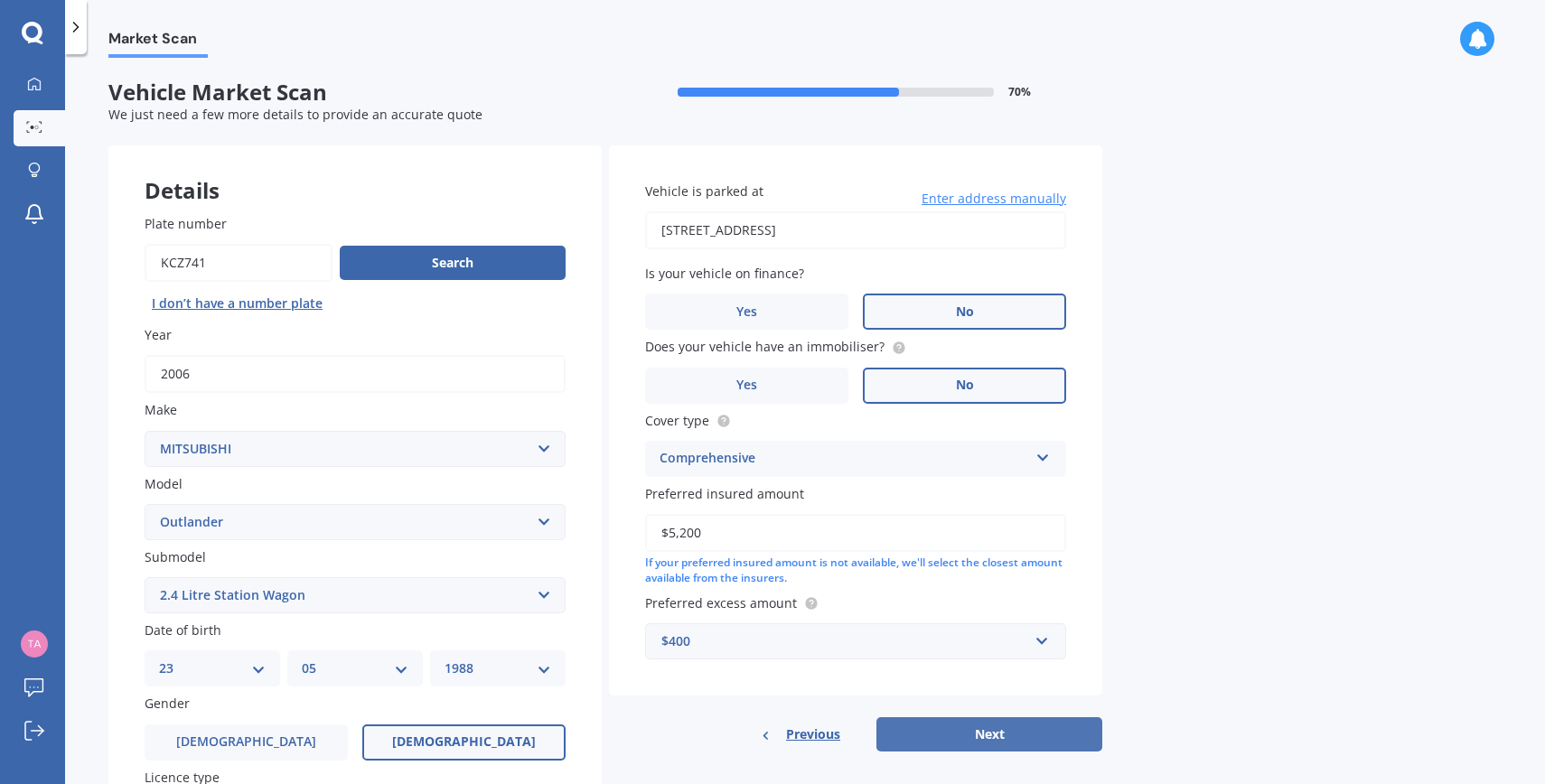
select select "23"
select select "05"
select select "1988"
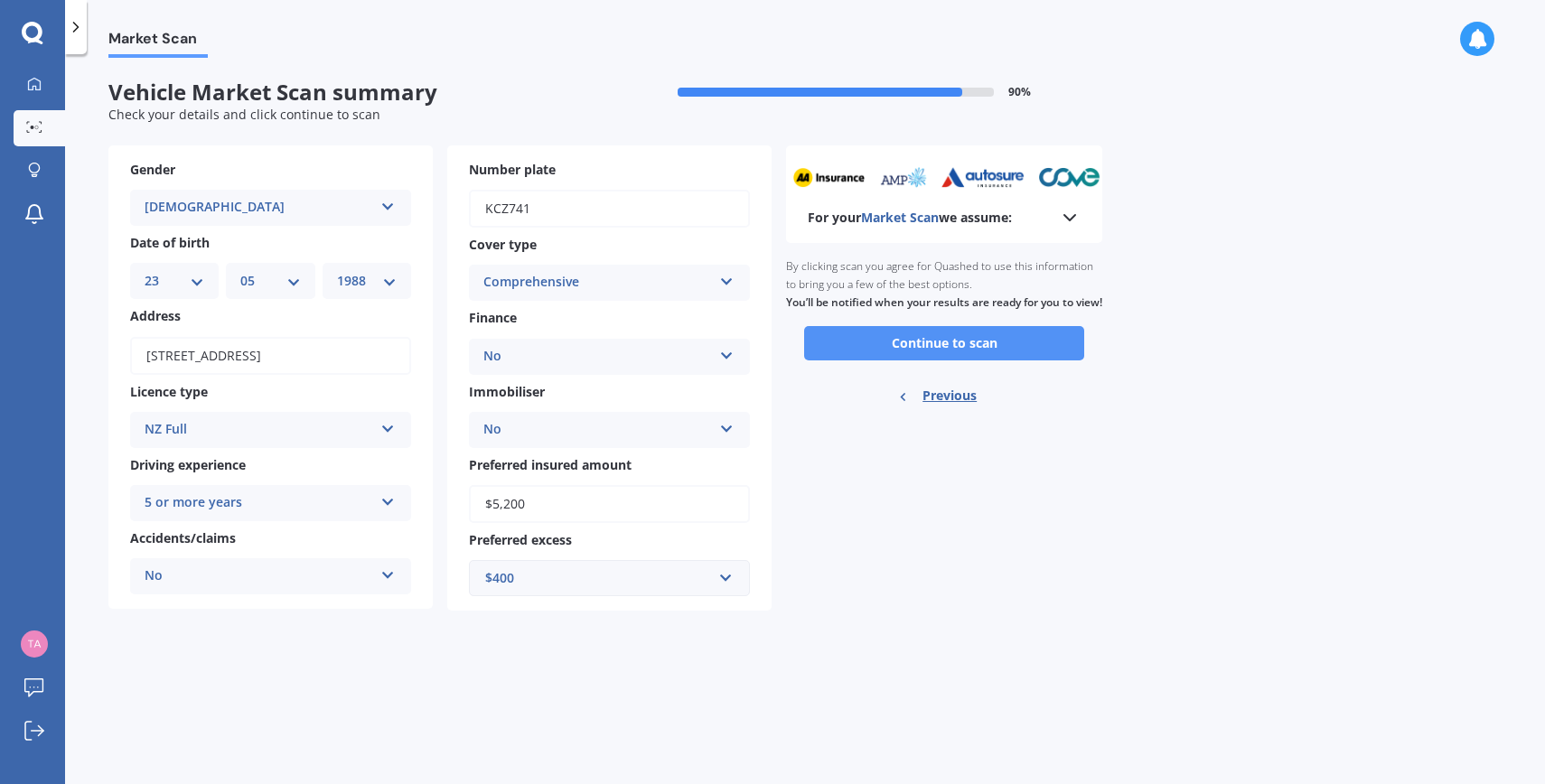
click at [925, 361] on button "Continue to scan" at bounding box center [944, 343] width 280 height 34
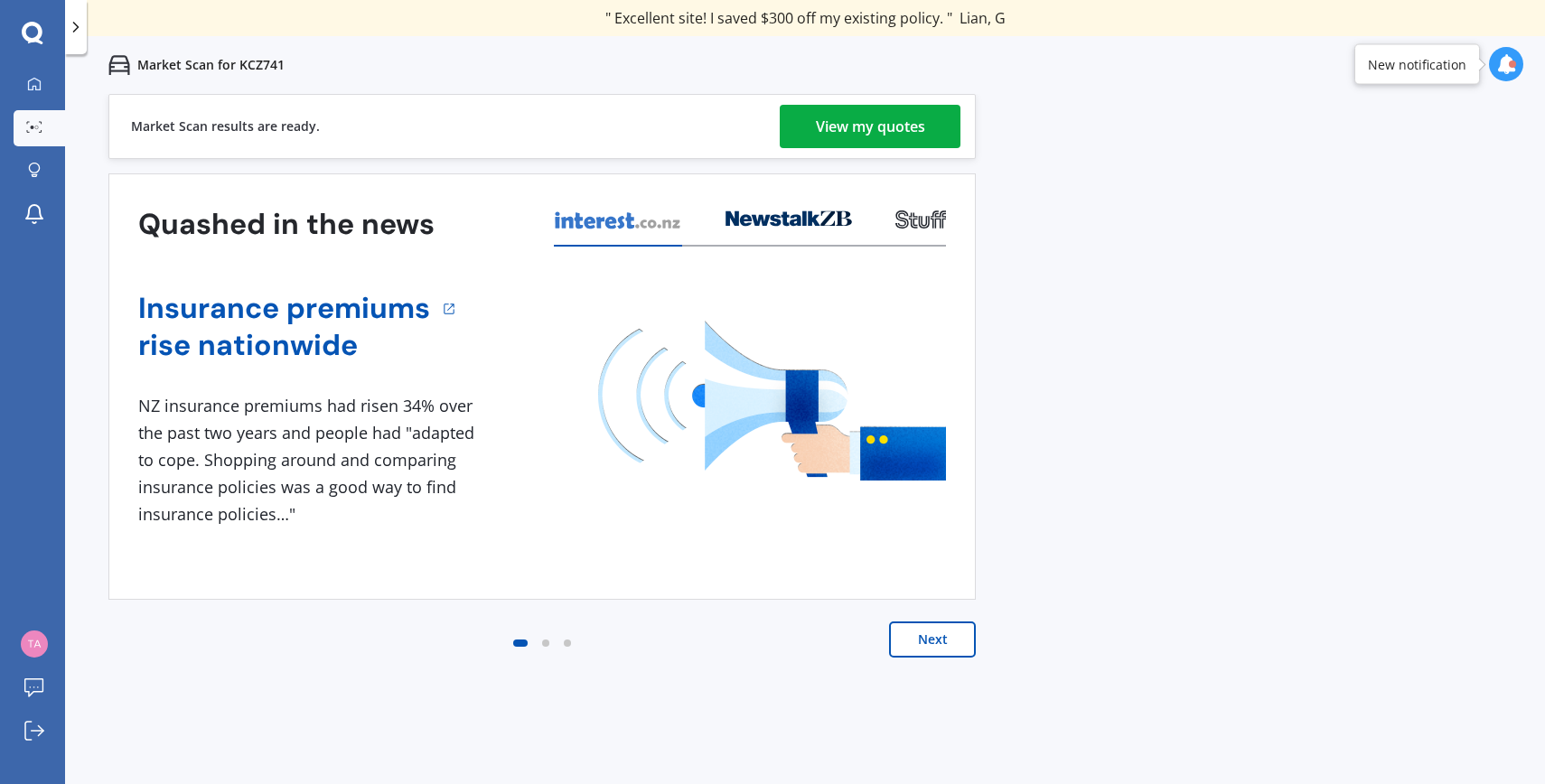
click at [879, 132] on div "View my quotes" at bounding box center [871, 127] width 110 height 43
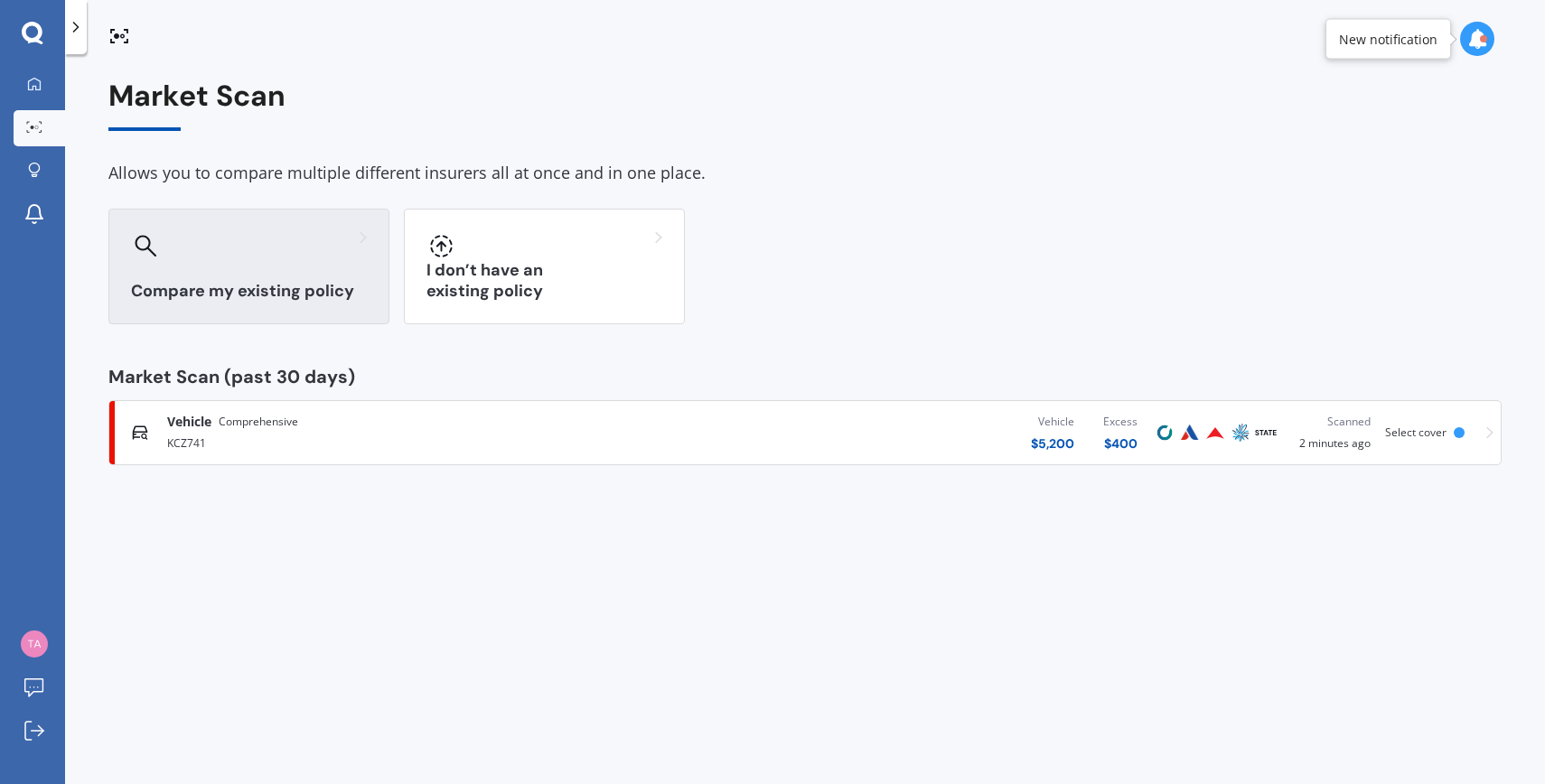
click at [216, 280] on div "Compare my existing policy" at bounding box center [249, 266] width 281 height 115
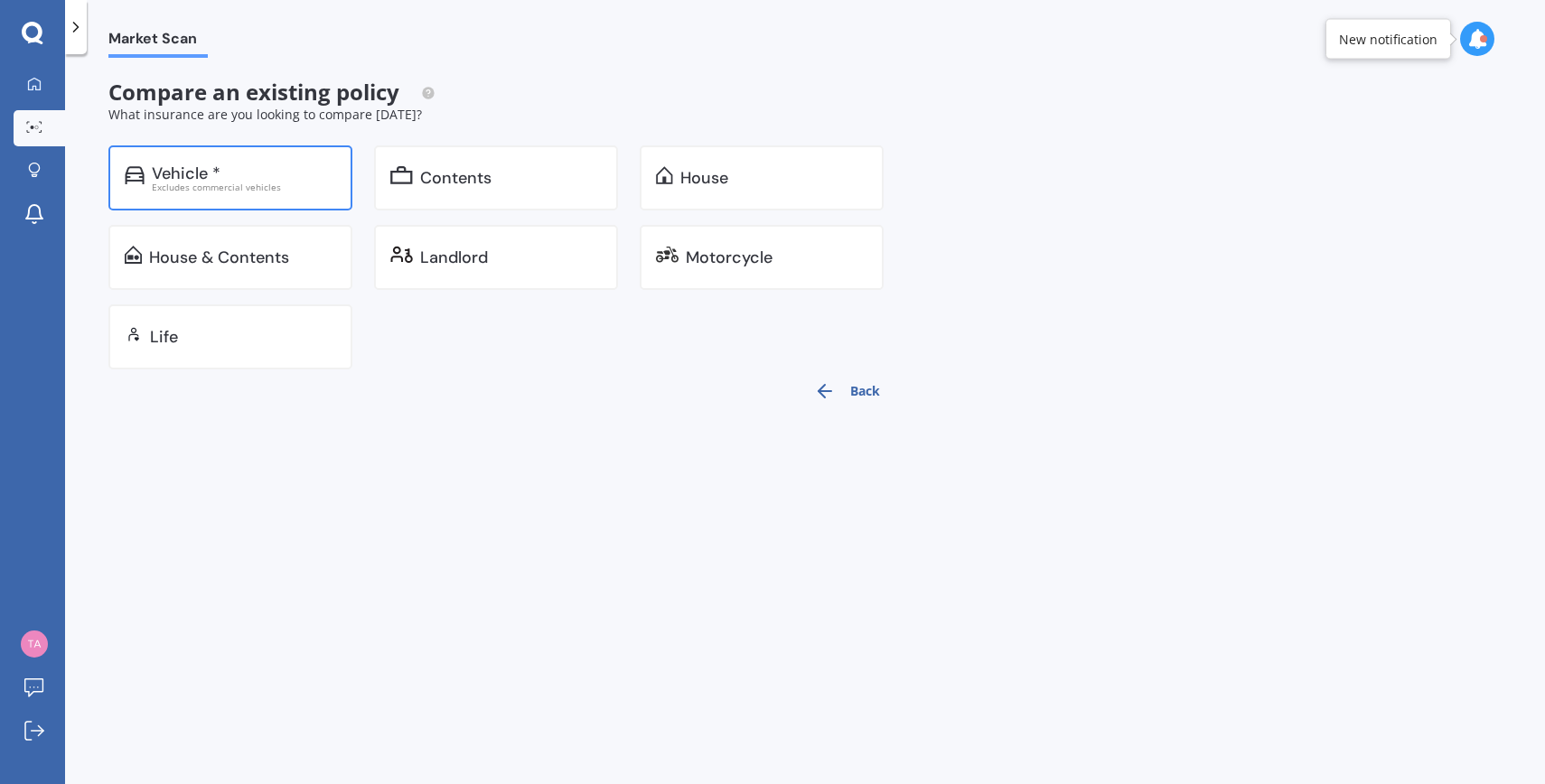
click at [231, 184] on div "Excludes commercial vehicles" at bounding box center [244, 187] width 184 height 9
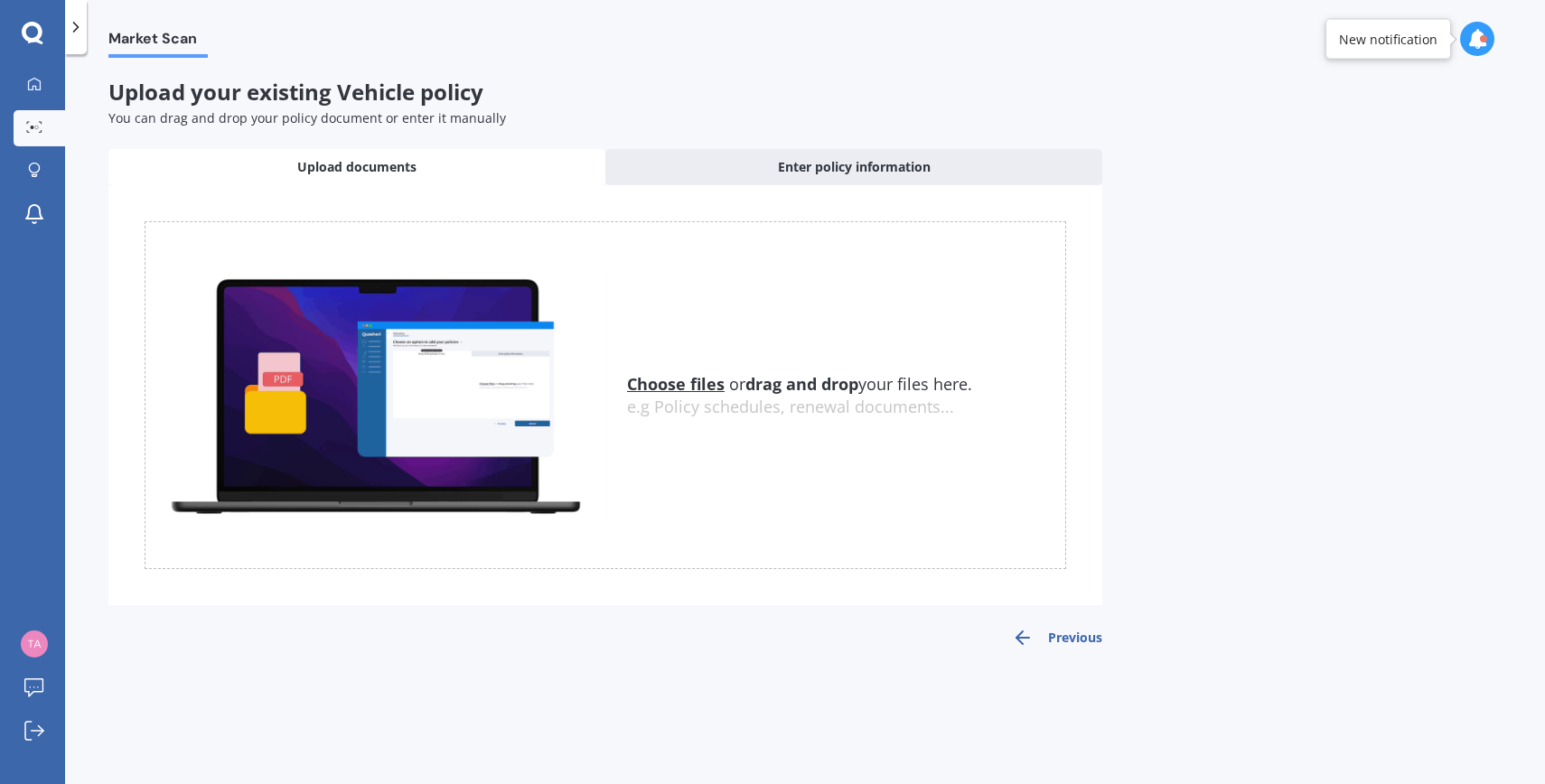
click at [671, 379] on u "Choose files" at bounding box center [676, 383] width 97 height 22
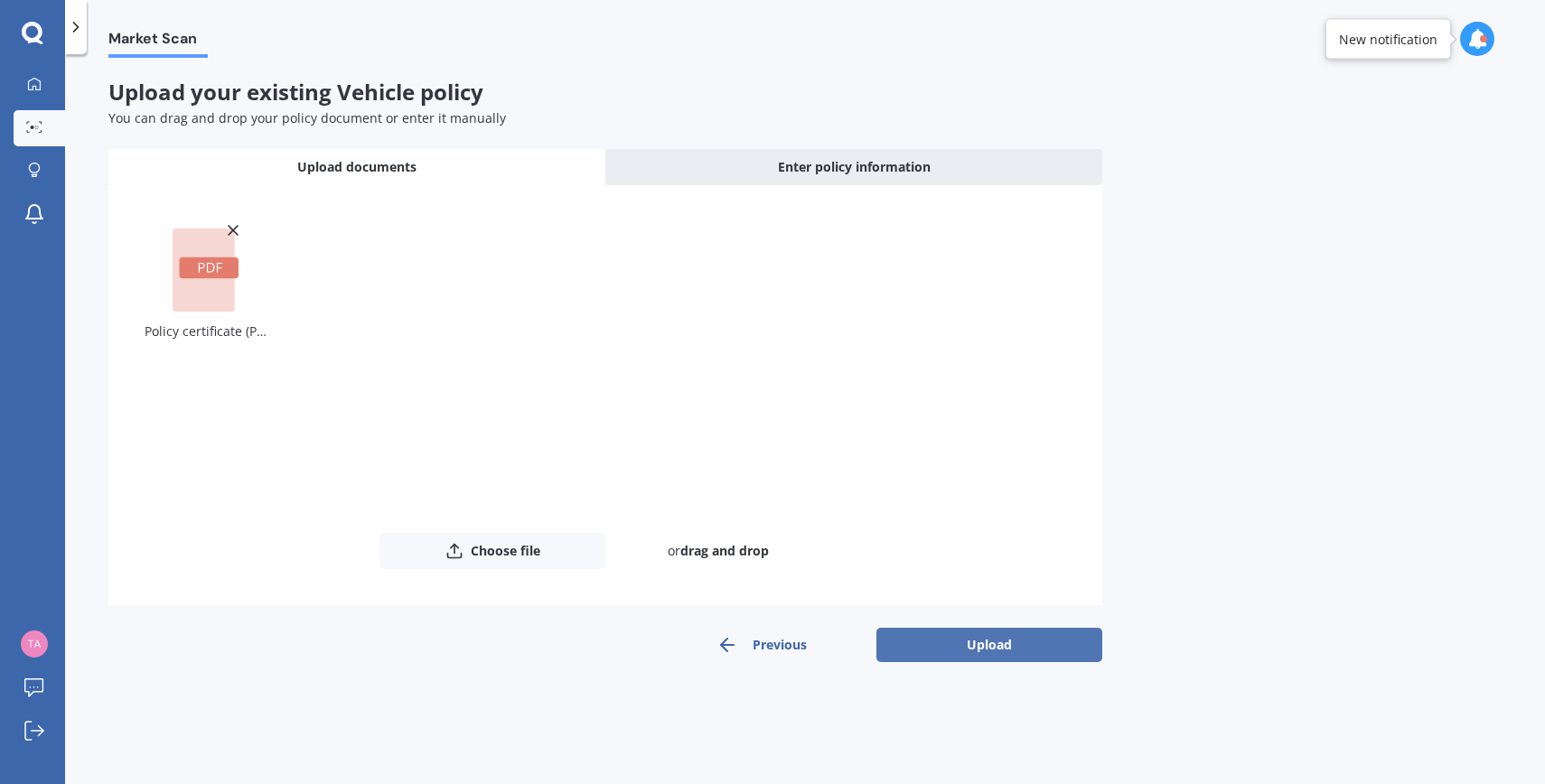
click at [974, 648] on button "Upload" at bounding box center [989, 645] width 226 height 34
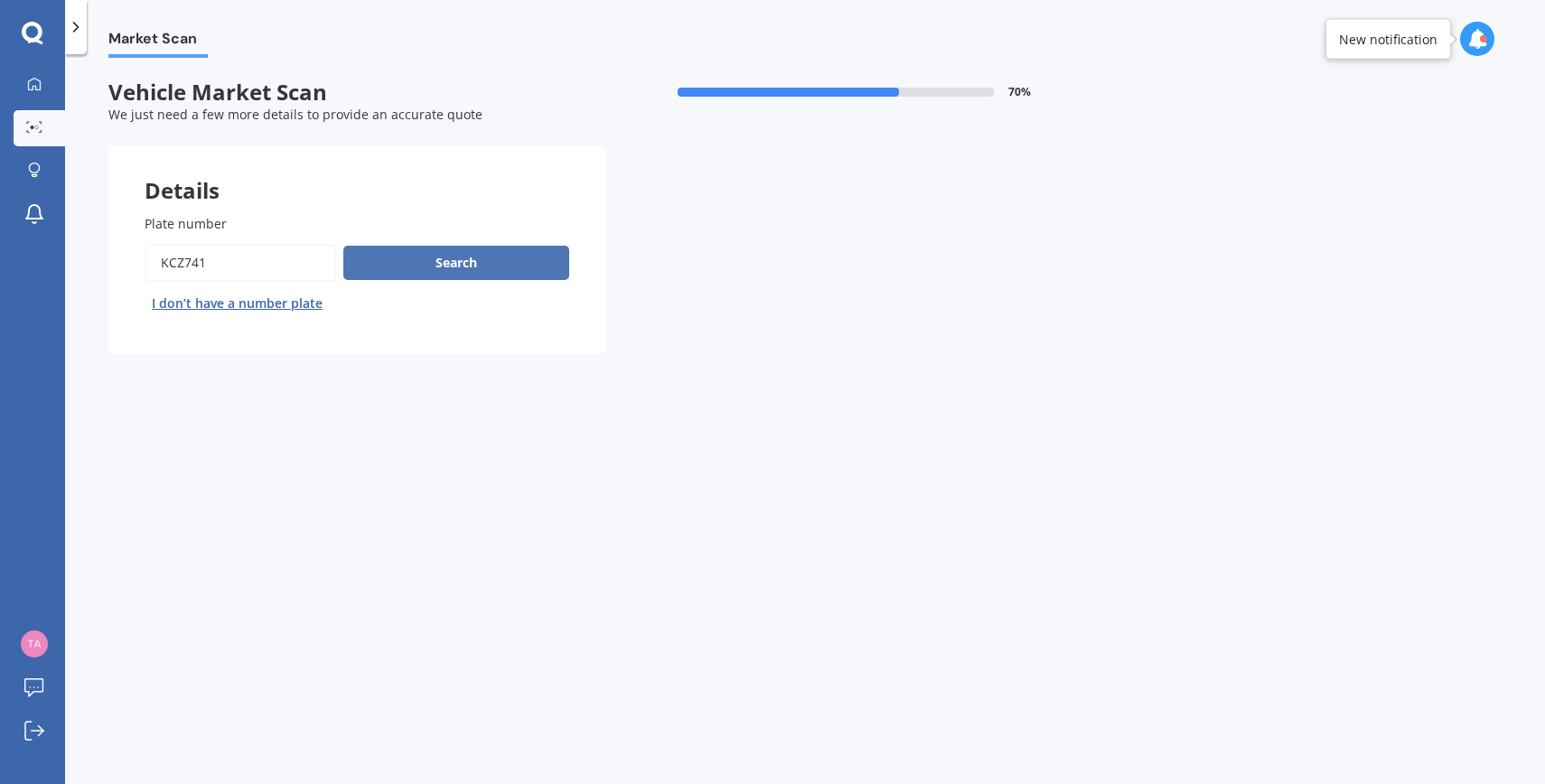
click at [489, 264] on button "Search" at bounding box center [455, 263] width 226 height 34
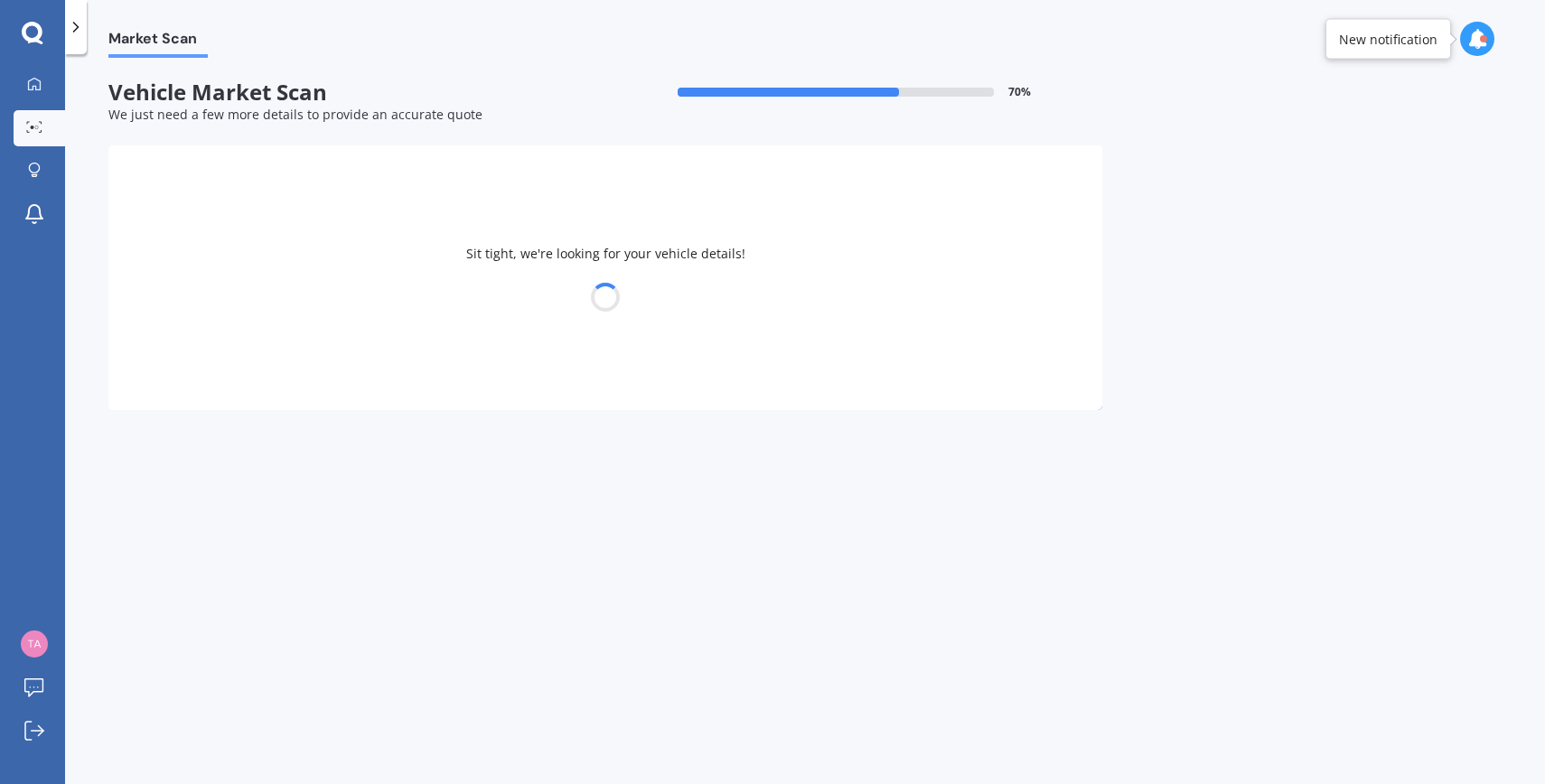
select select "MITSUBISHI"
select select "OUTLANDER"
select select "23"
select select "05"
select select "1988"
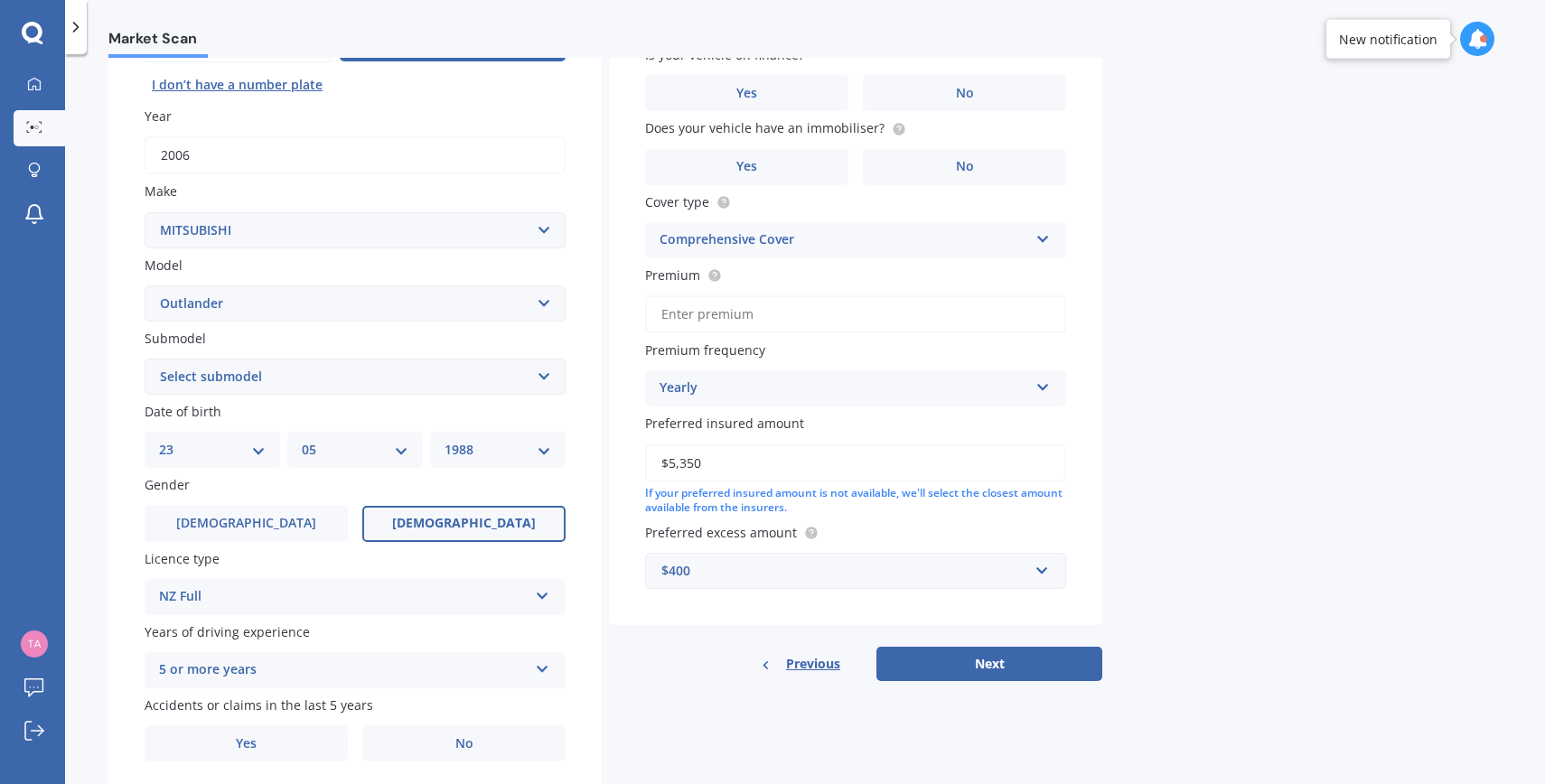
scroll to position [283, 0]
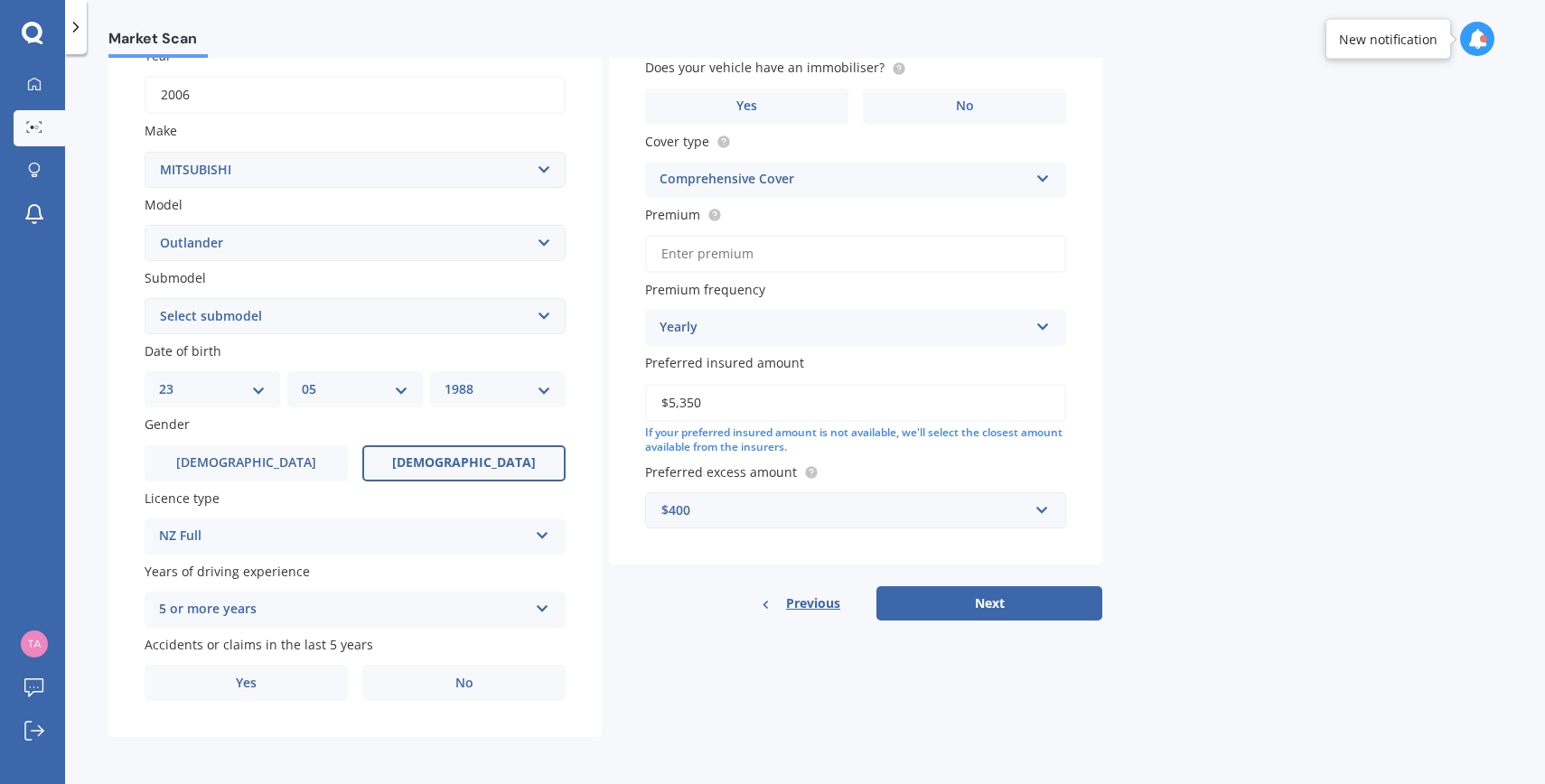
click at [738, 260] on input "Premium" at bounding box center [856, 254] width 421 height 38
click at [736, 323] on div "Yearly" at bounding box center [844, 328] width 369 height 22
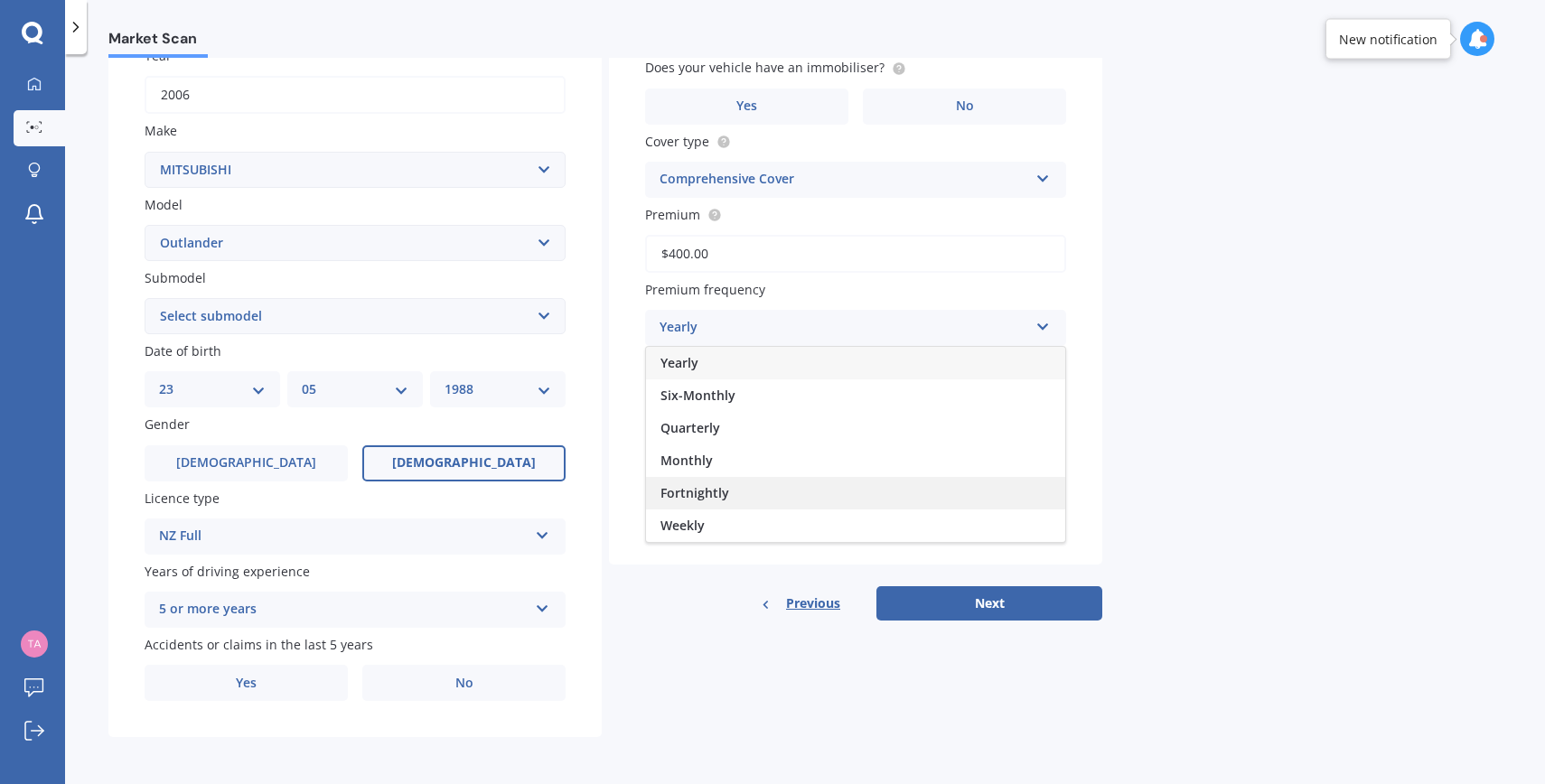
click at [686, 487] on span "Fortnightly" at bounding box center [695, 493] width 69 height 17
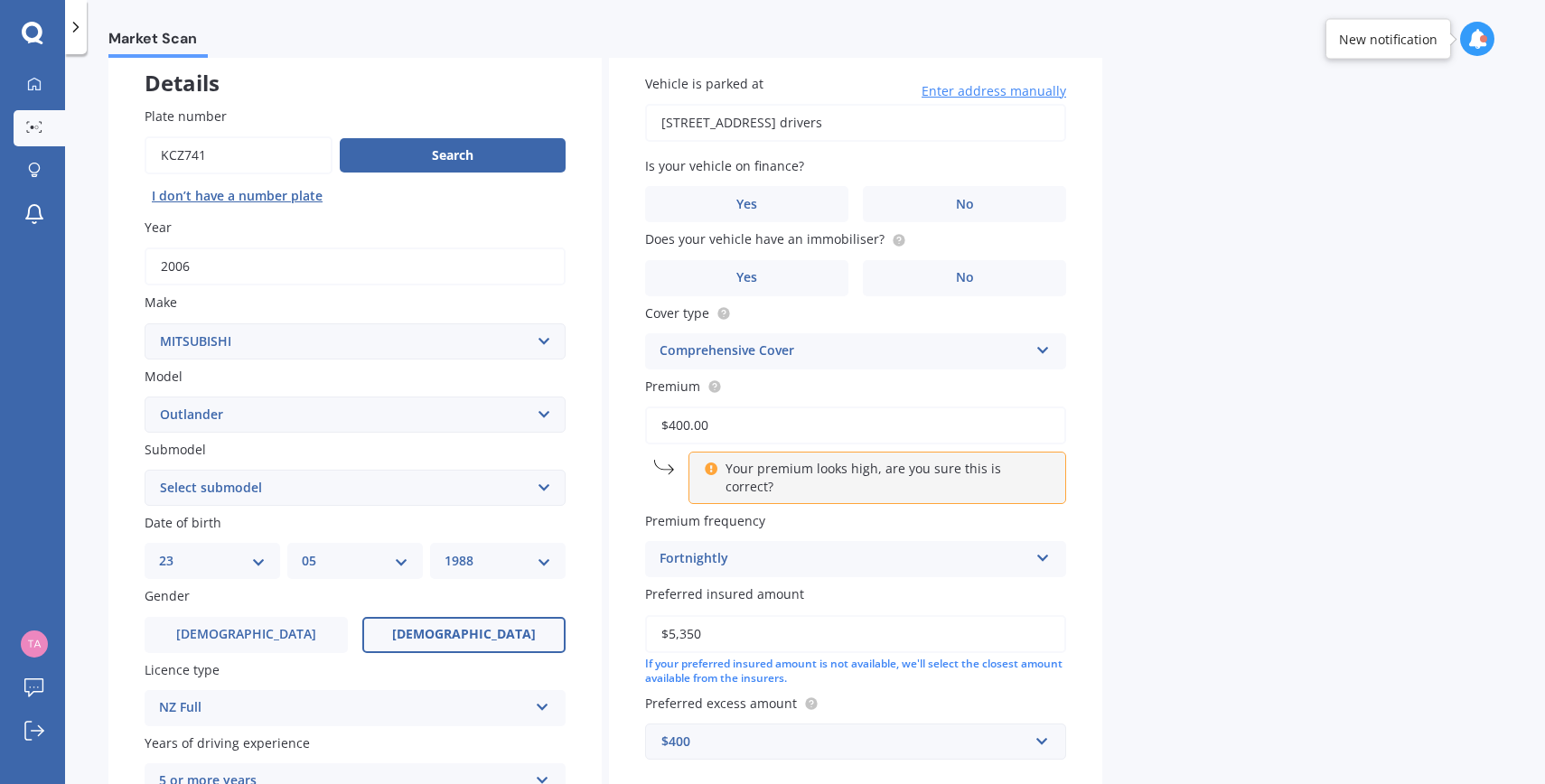
scroll to position [102, 0]
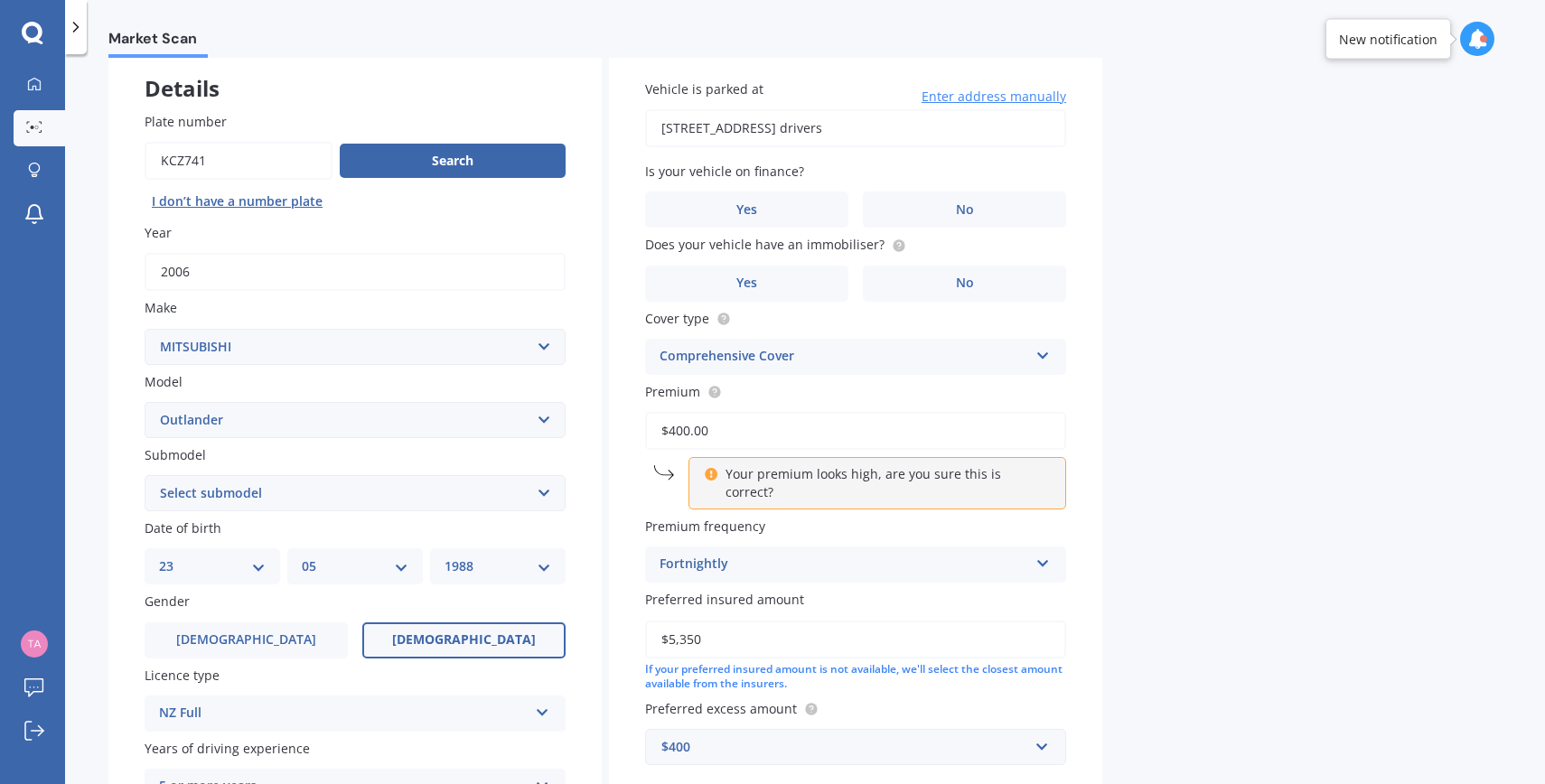
click at [675, 437] on input "$400.00" at bounding box center [856, 431] width 421 height 38
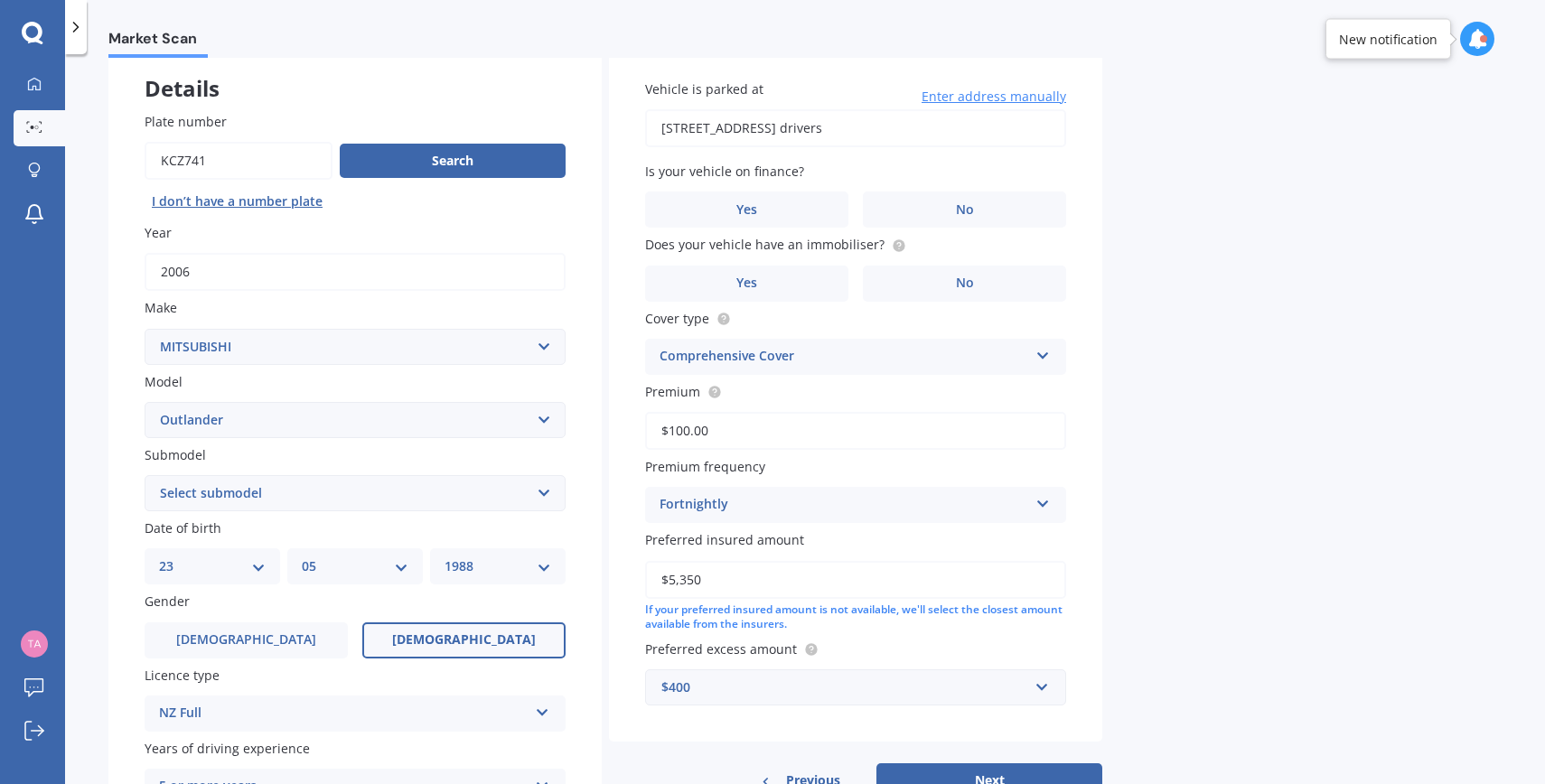
click at [1150, 450] on div "Market Scan Vehicle Market Scan 70 % We just need a few more details to provide…" at bounding box center [805, 422] width 1480 height 730
click at [1053, 515] on div "Fortnightly Yearly Six-Monthly Quarterly Monthly Fortnightly Weekly" at bounding box center [856, 504] width 421 height 36
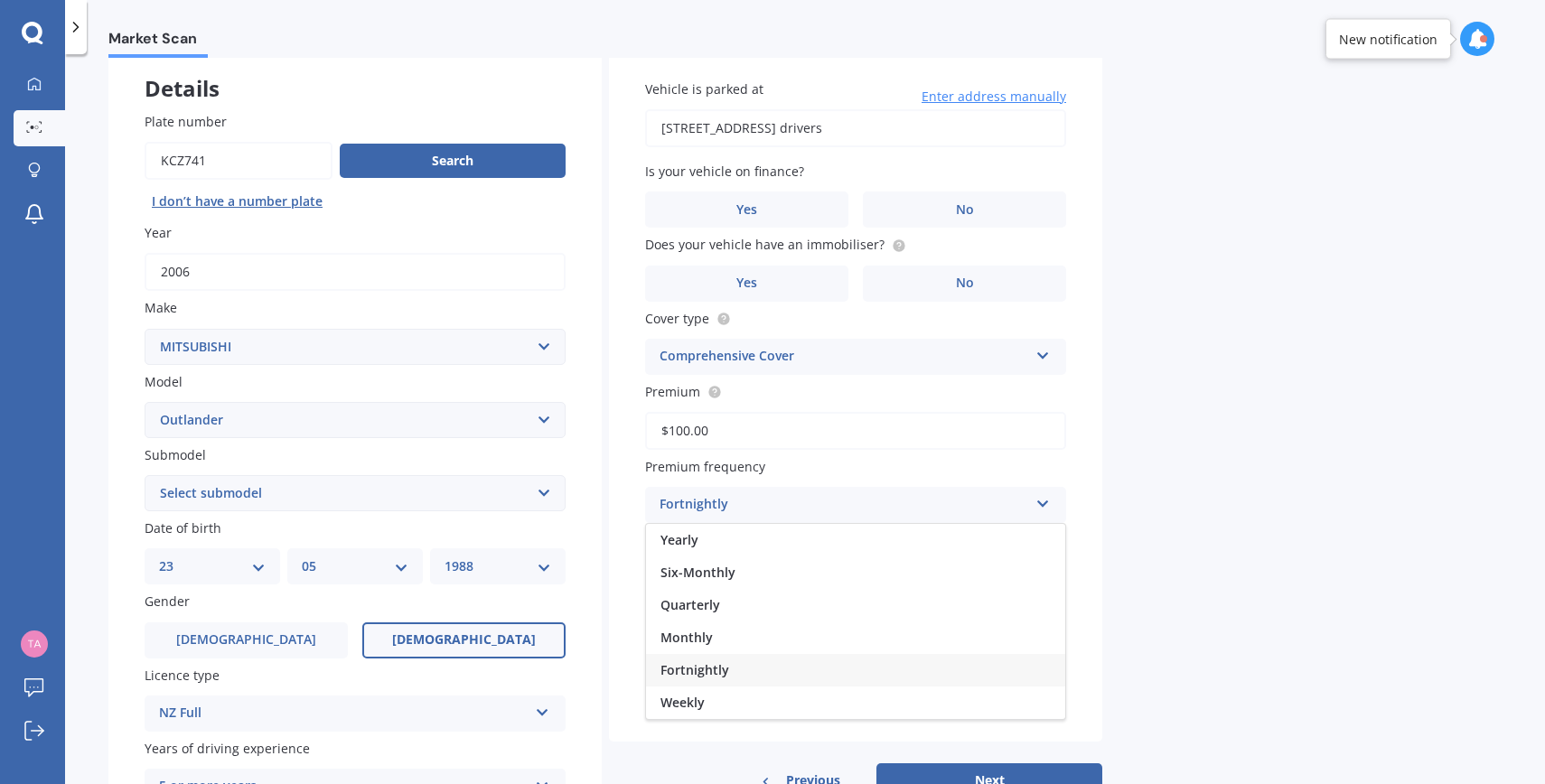
click at [1176, 526] on div "Market Scan Vehicle Market Scan 70 % We just need a few more details to provide…" at bounding box center [805, 422] width 1480 height 730
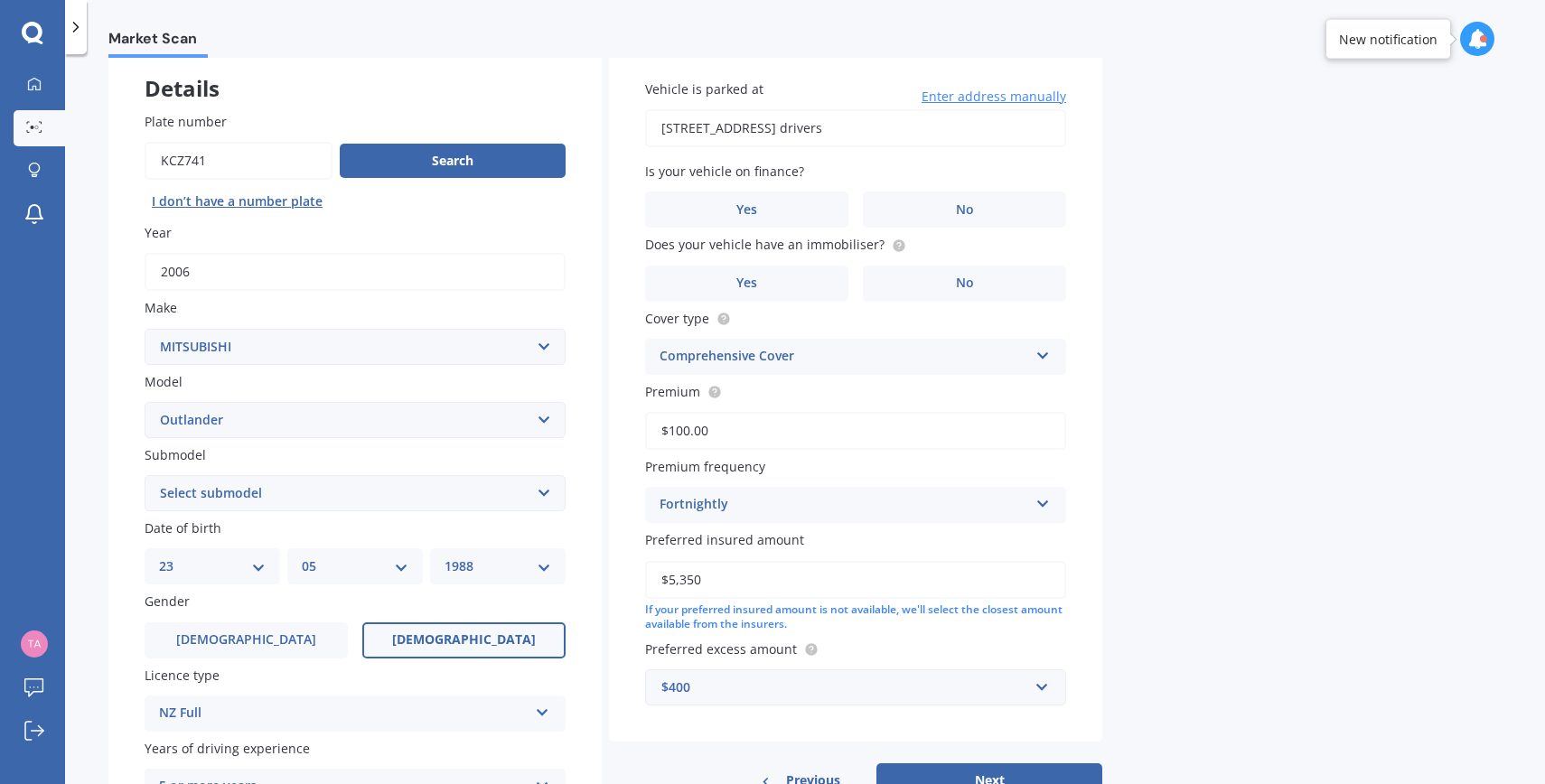
click at [752, 512] on div "Fortnightly" at bounding box center [844, 504] width 369 height 22
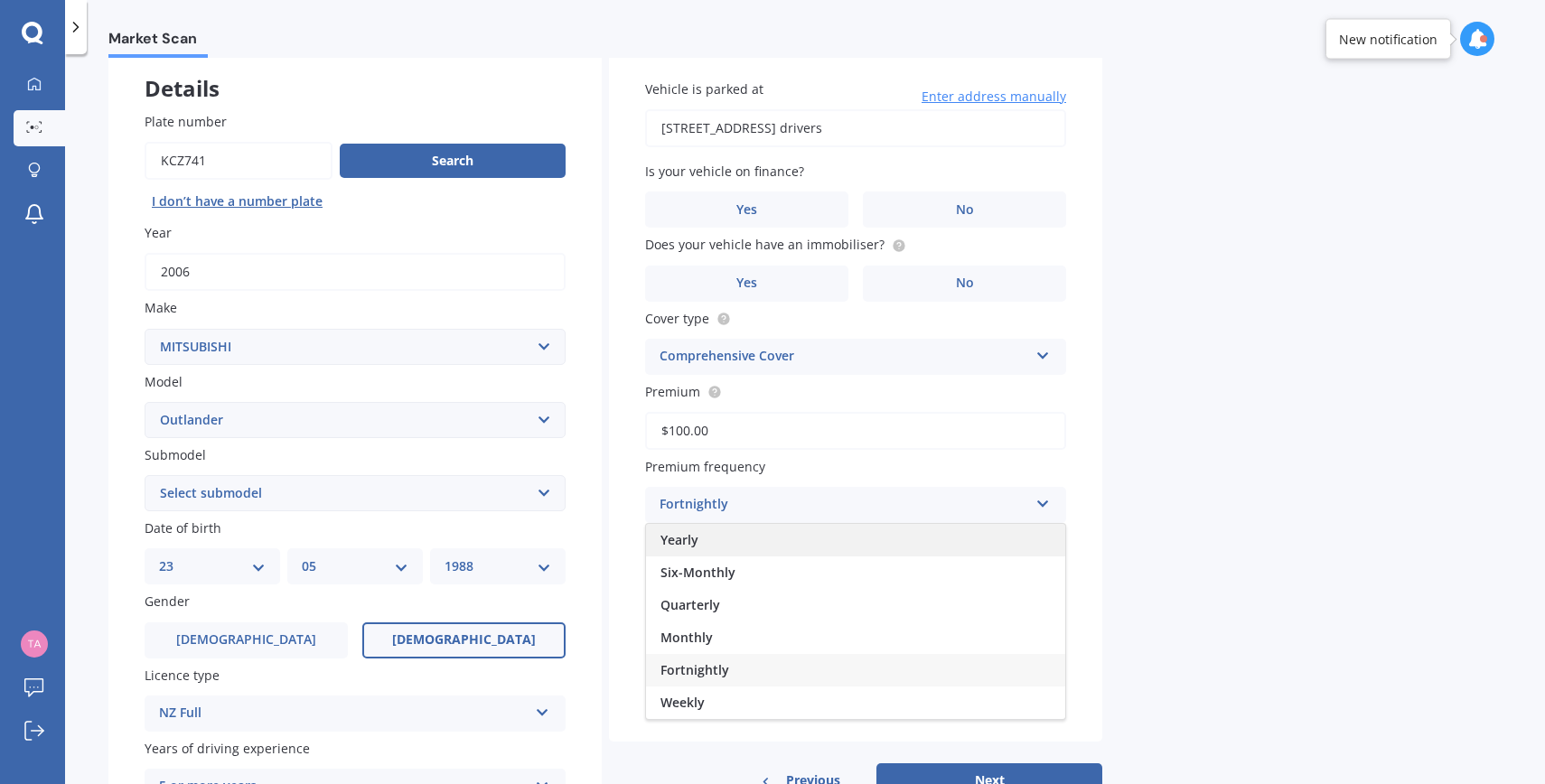
click at [716, 550] on div "Yearly" at bounding box center [856, 540] width 420 height 32
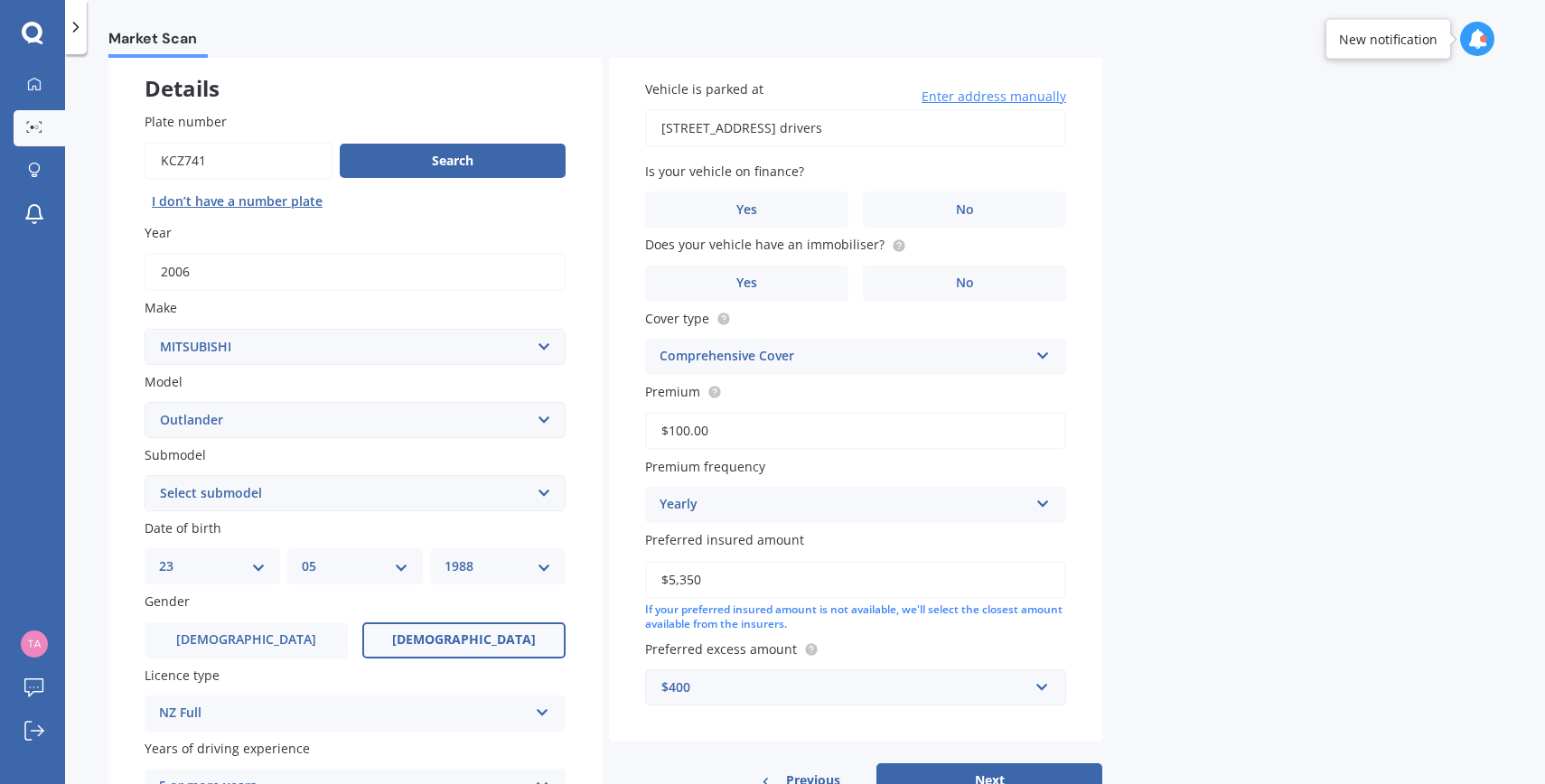
drag, startPoint x: 712, startPoint y: 426, endPoint x: 603, endPoint y: 432, distance: 109.2
click at [603, 432] on div "Details Plate number Search I don’t have a number plate Year [DATE] Make Select…" at bounding box center [606, 479] width 994 height 872
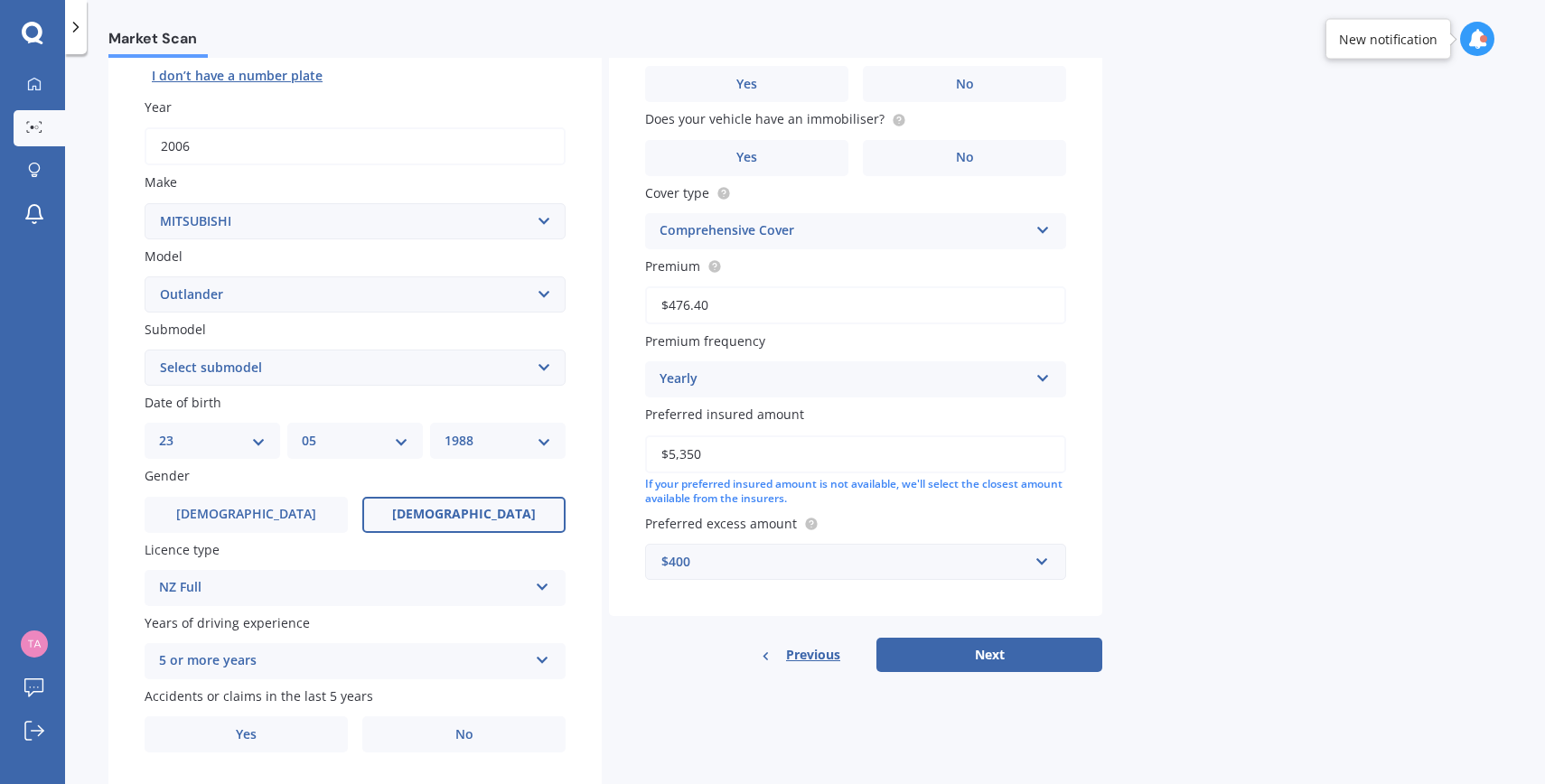
scroll to position [243, 0]
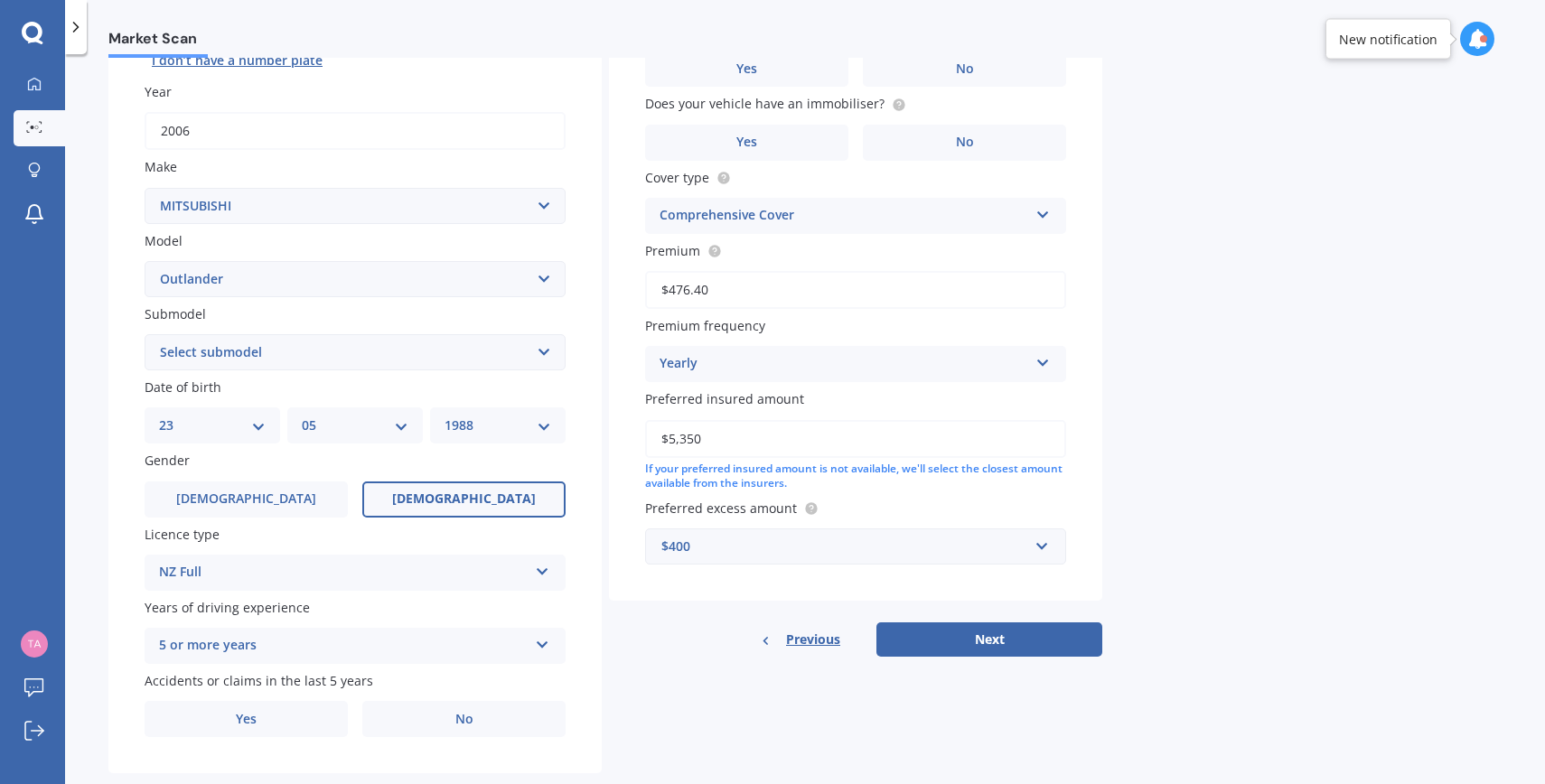
type input "$476.40"
click at [1018, 665] on div "Details Plate number Search I don’t have a number plate Year [DATE] Make Select…" at bounding box center [606, 338] width 994 height 872
click at [1001, 641] on button "Next" at bounding box center [989, 639] width 226 height 34
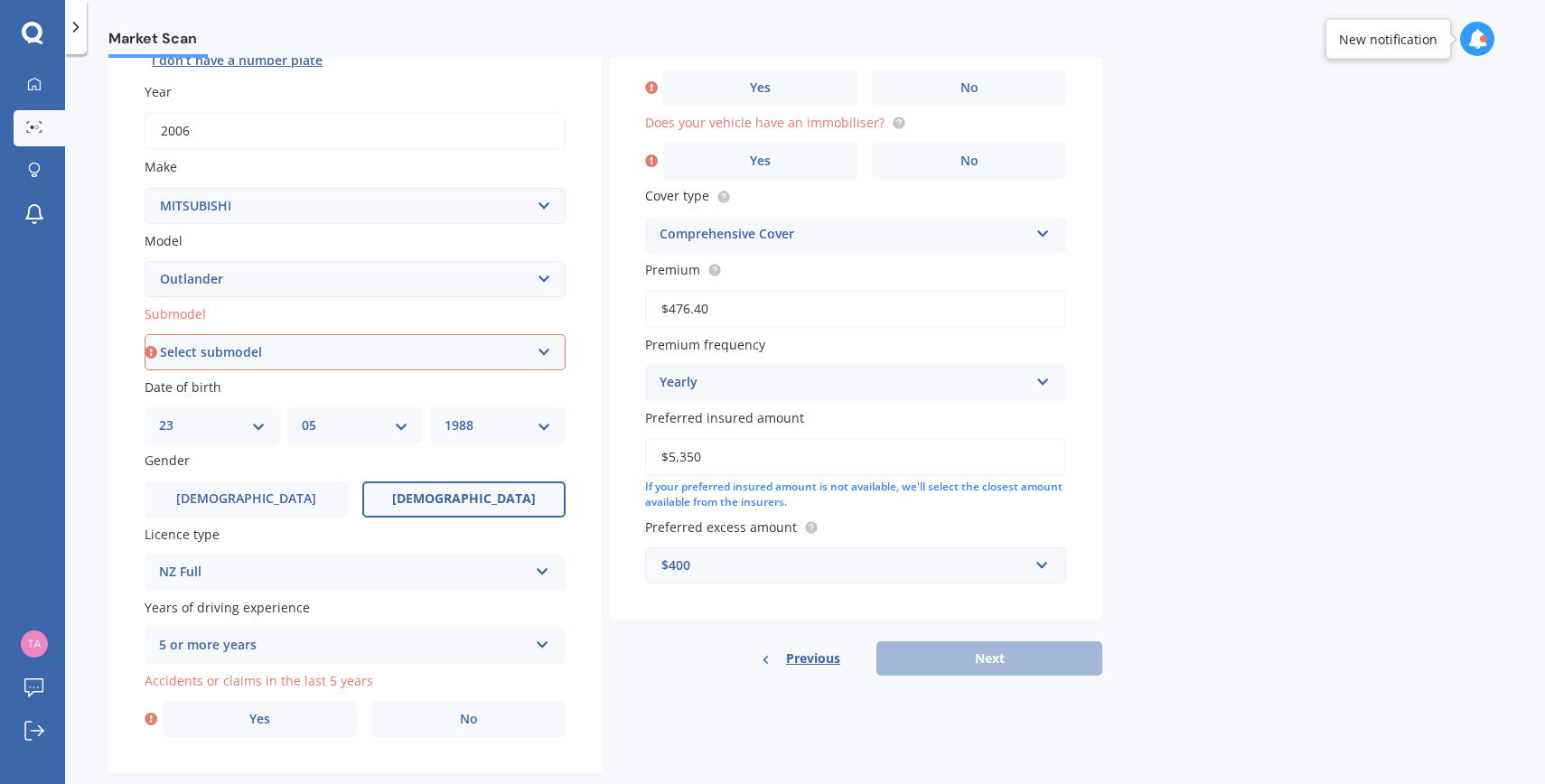
click at [230, 360] on select "Select submodel (All other) 2.4 Litre Station Wagon 3.0 Litre AWD 3.0 VRX Auto …" at bounding box center [355, 352] width 421 height 36
select select "2.4 LITRE STATION WAGON"
click at [145, 336] on select "Select submodel (All other) 2.4 Litre Station Wagon 3.0 Litre AWD 3.0 VRX Auto …" at bounding box center [355, 352] width 421 height 36
click at [921, 152] on label "No" at bounding box center [970, 161] width 195 height 36
click at [0, 0] on input "No" at bounding box center [0, 0] width 0 height 0
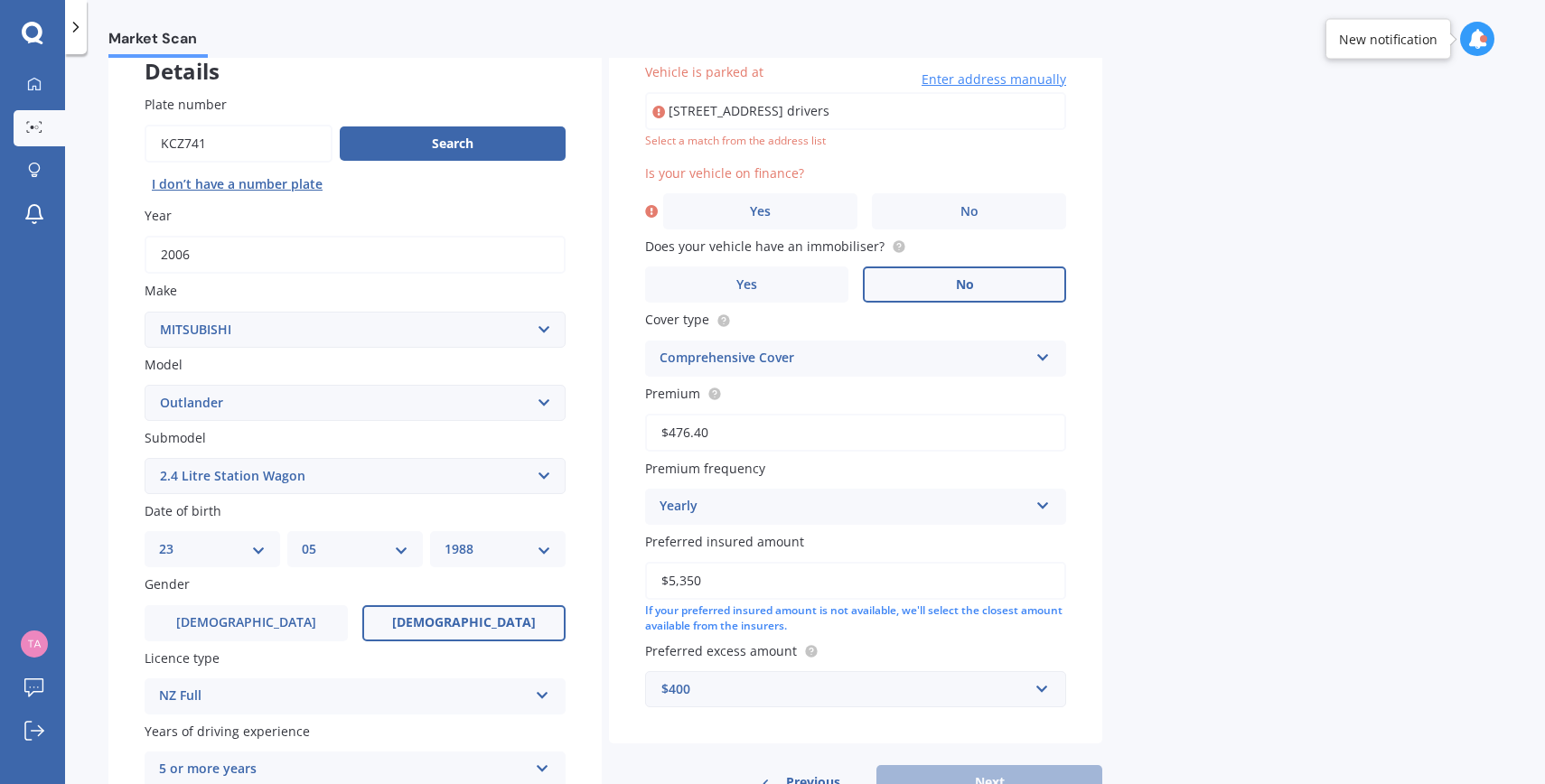
scroll to position [118, 0]
click at [950, 204] on label "No" at bounding box center [970, 213] width 195 height 36
click at [0, 0] on input "No" at bounding box center [0, 0] width 0 height 0
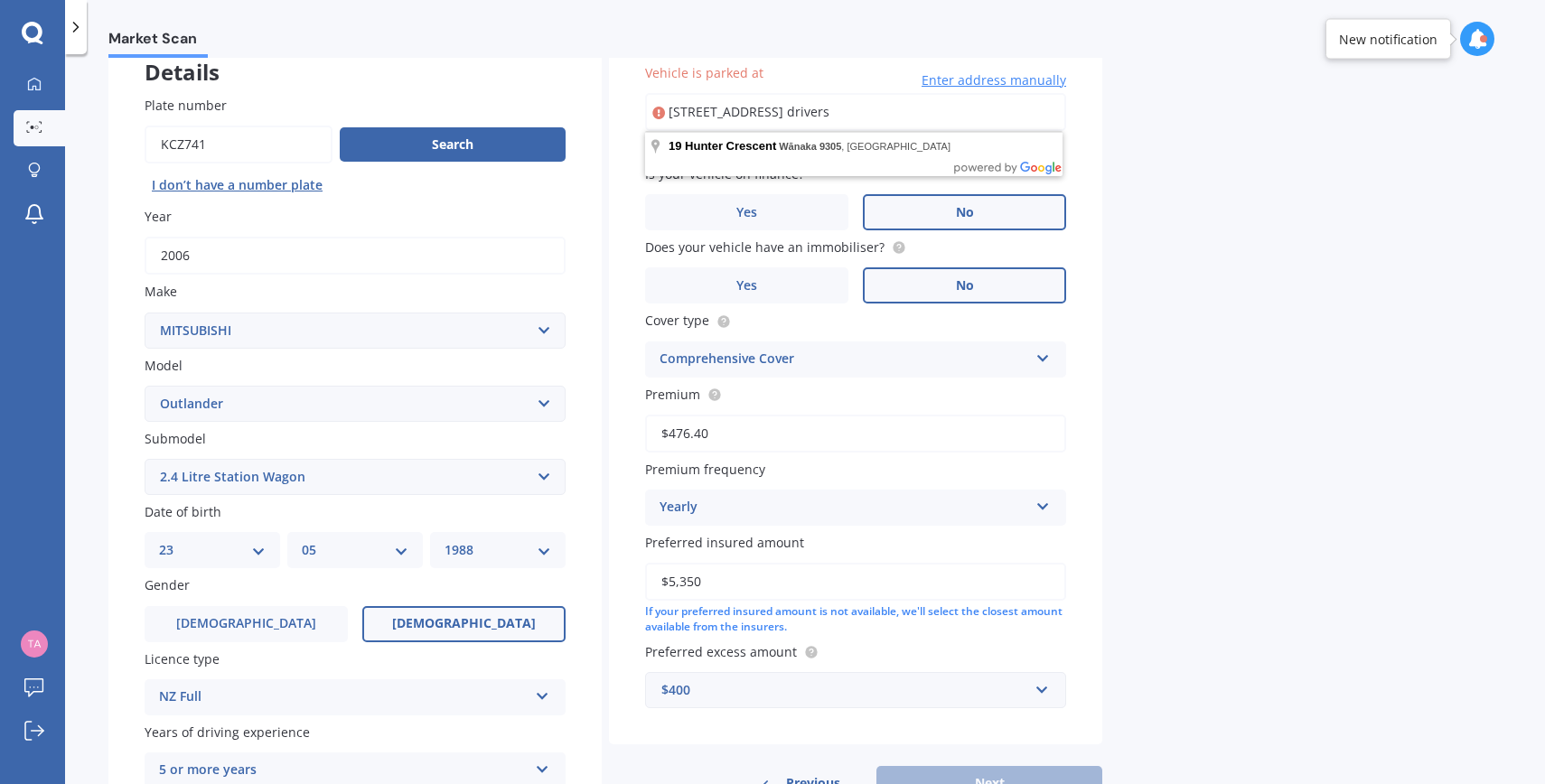
drag, startPoint x: 955, startPoint y: 111, endPoint x: 833, endPoint y: 113, distance: 122.0
click at [833, 113] on input "[STREET_ADDRESS] drivers" at bounding box center [856, 112] width 421 height 38
type input "[STREET_ADDRESS]"
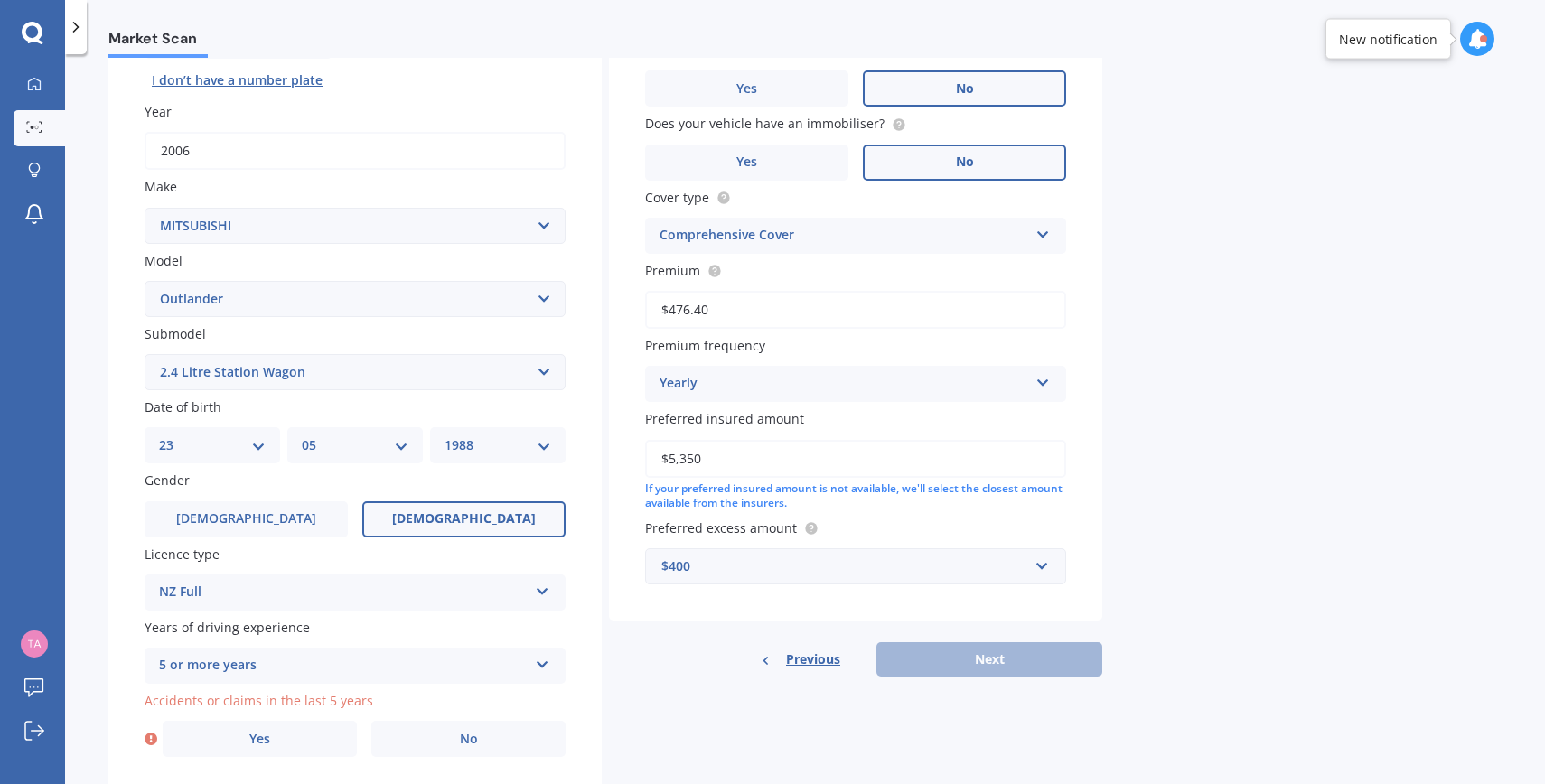
scroll to position [283, 0]
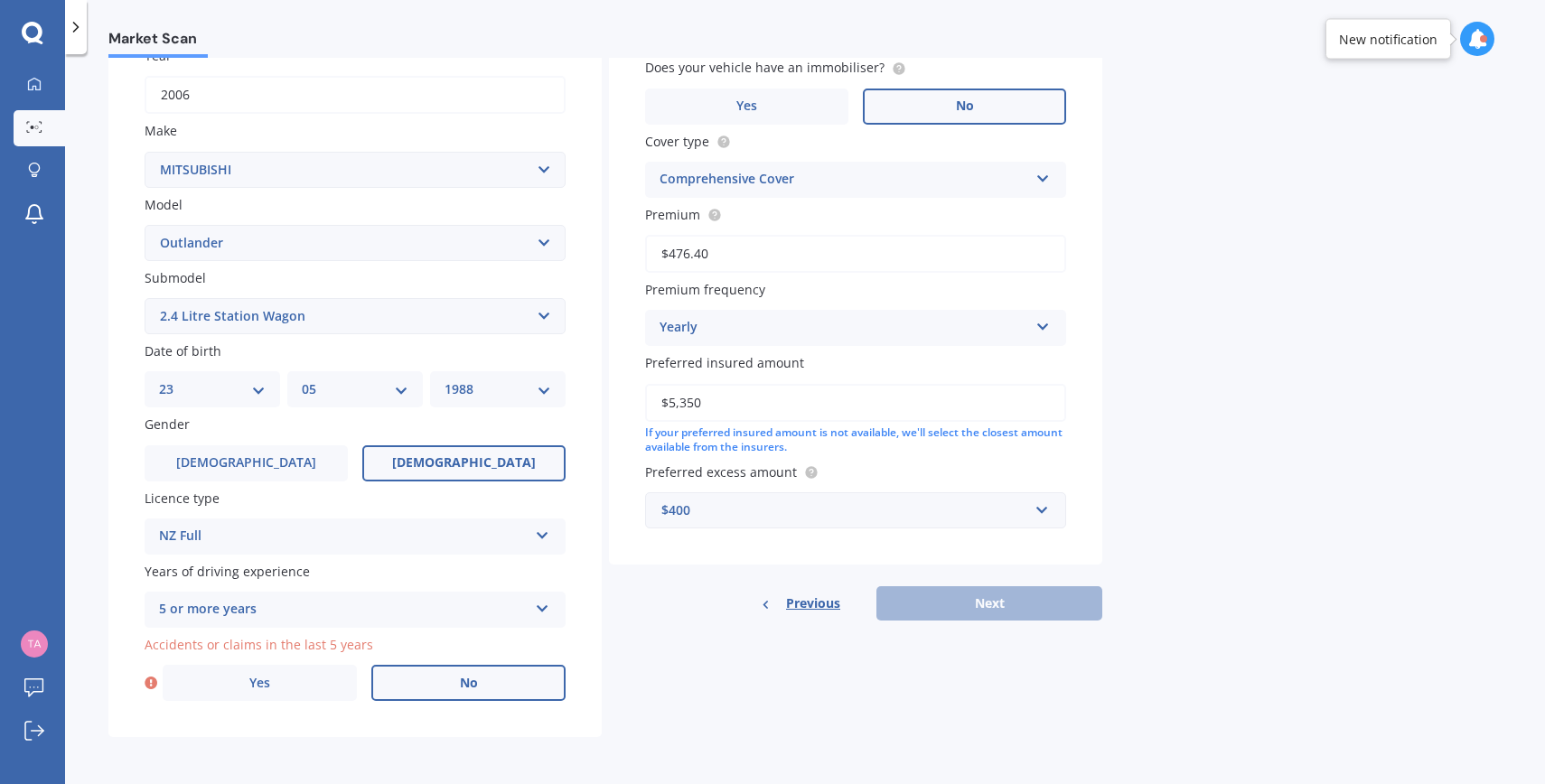
click at [438, 679] on label "No" at bounding box center [469, 683] width 195 height 36
click at [0, 0] on input "No" at bounding box center [0, 0] width 0 height 0
click at [939, 605] on button "Next" at bounding box center [989, 604] width 226 height 34
select select "23"
select select "05"
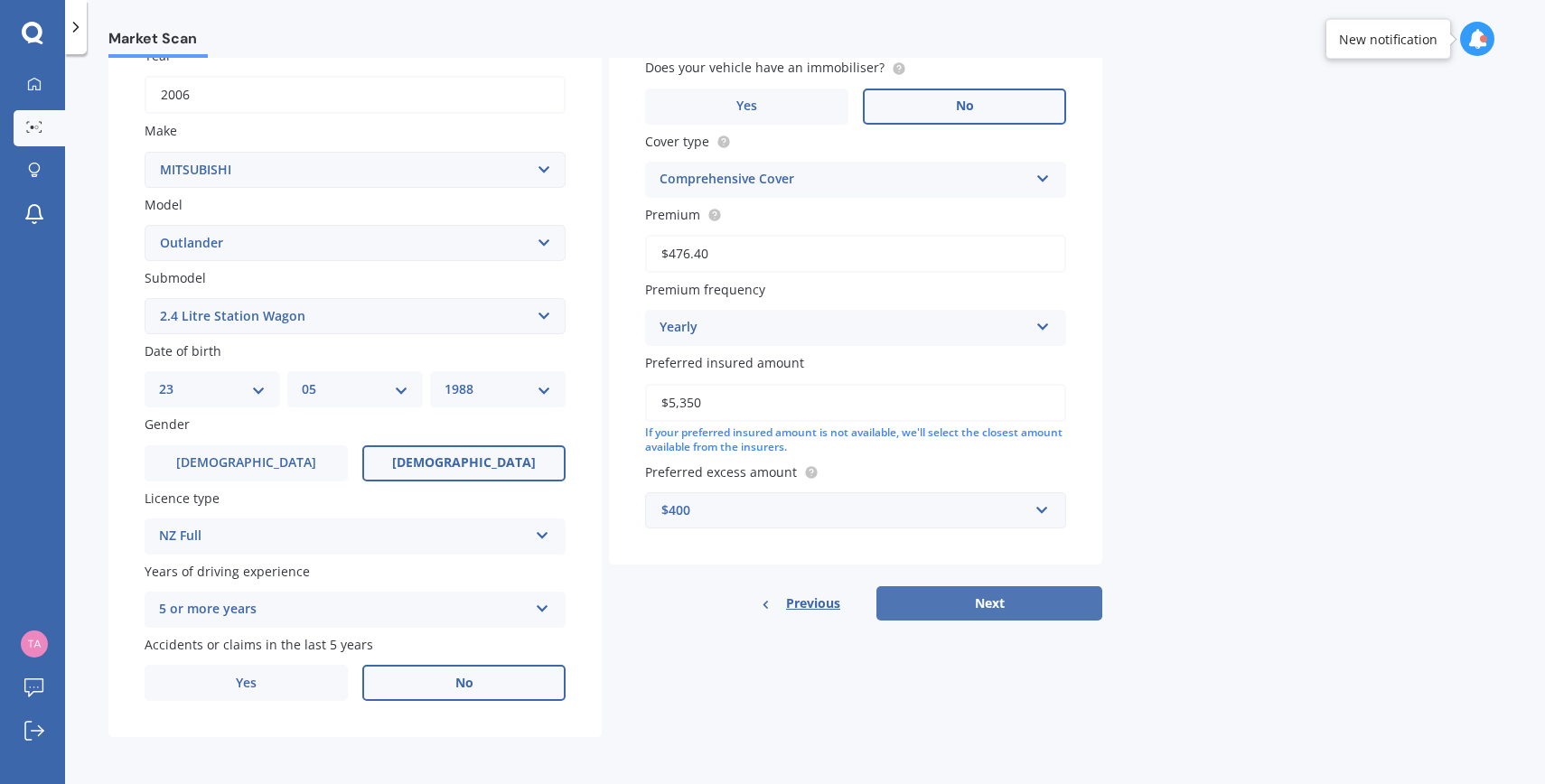
select select "1988"
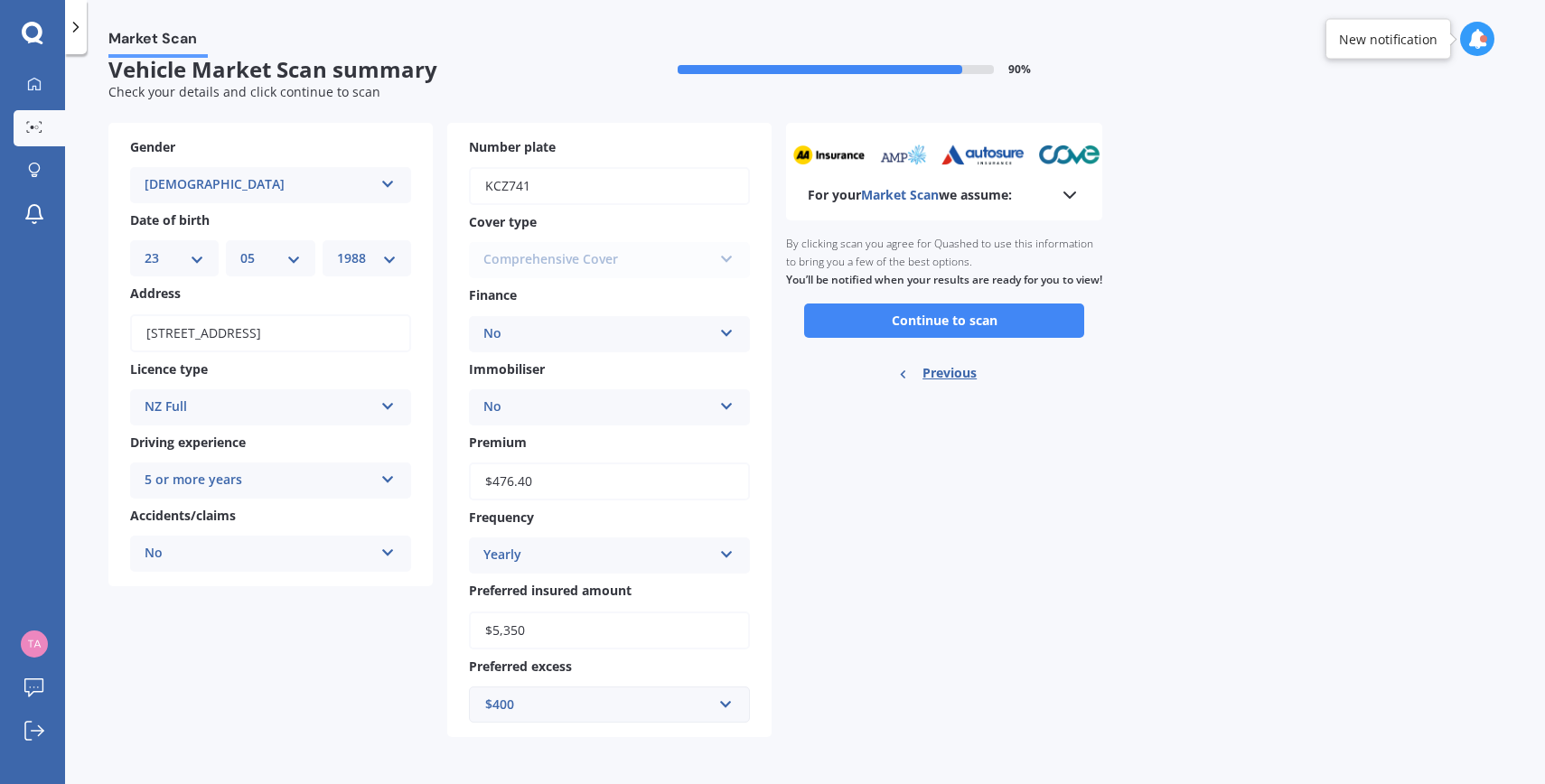
scroll to position [0, 0]
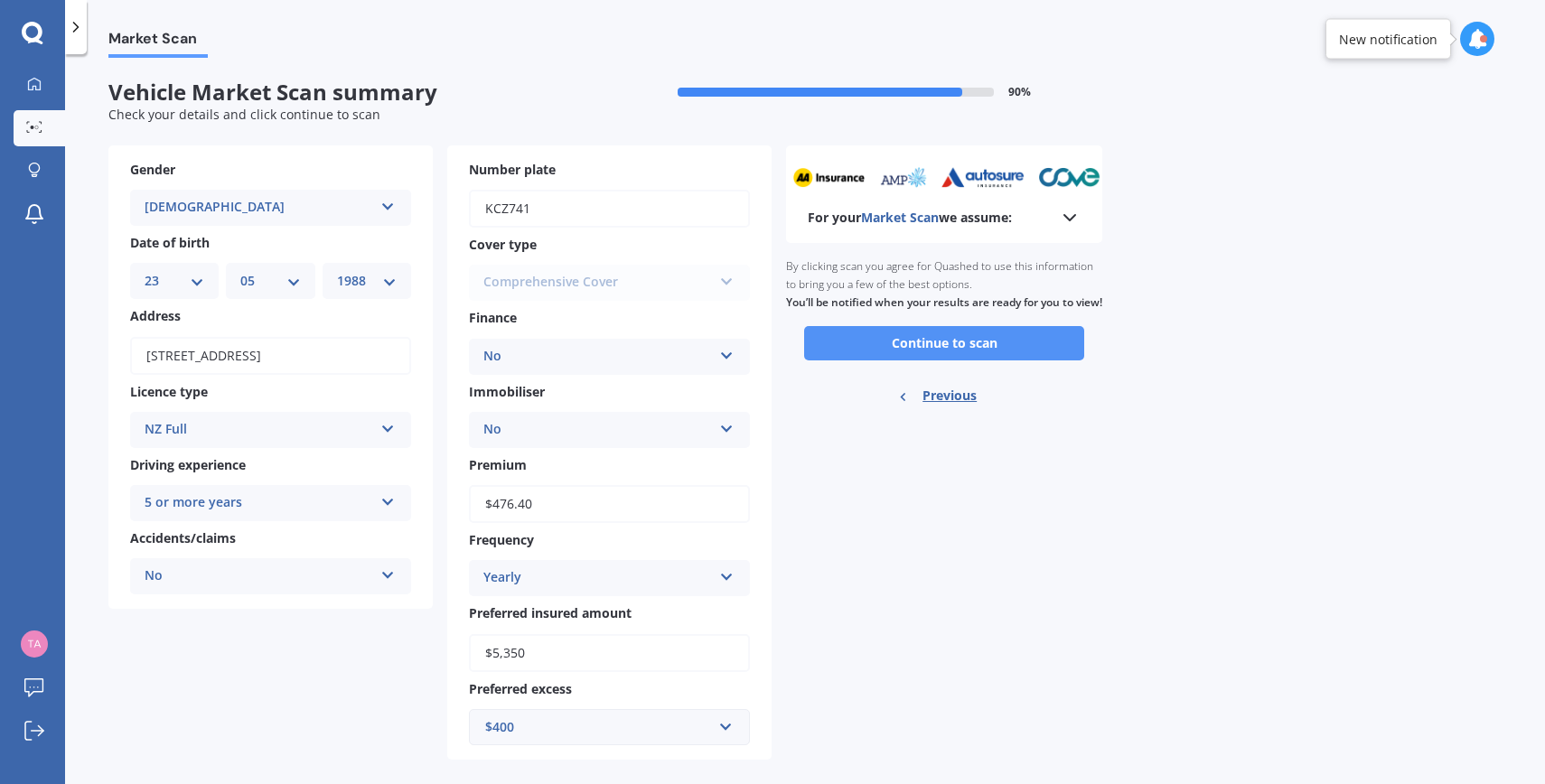
click at [920, 353] on button "Continue to scan" at bounding box center [944, 343] width 280 height 34
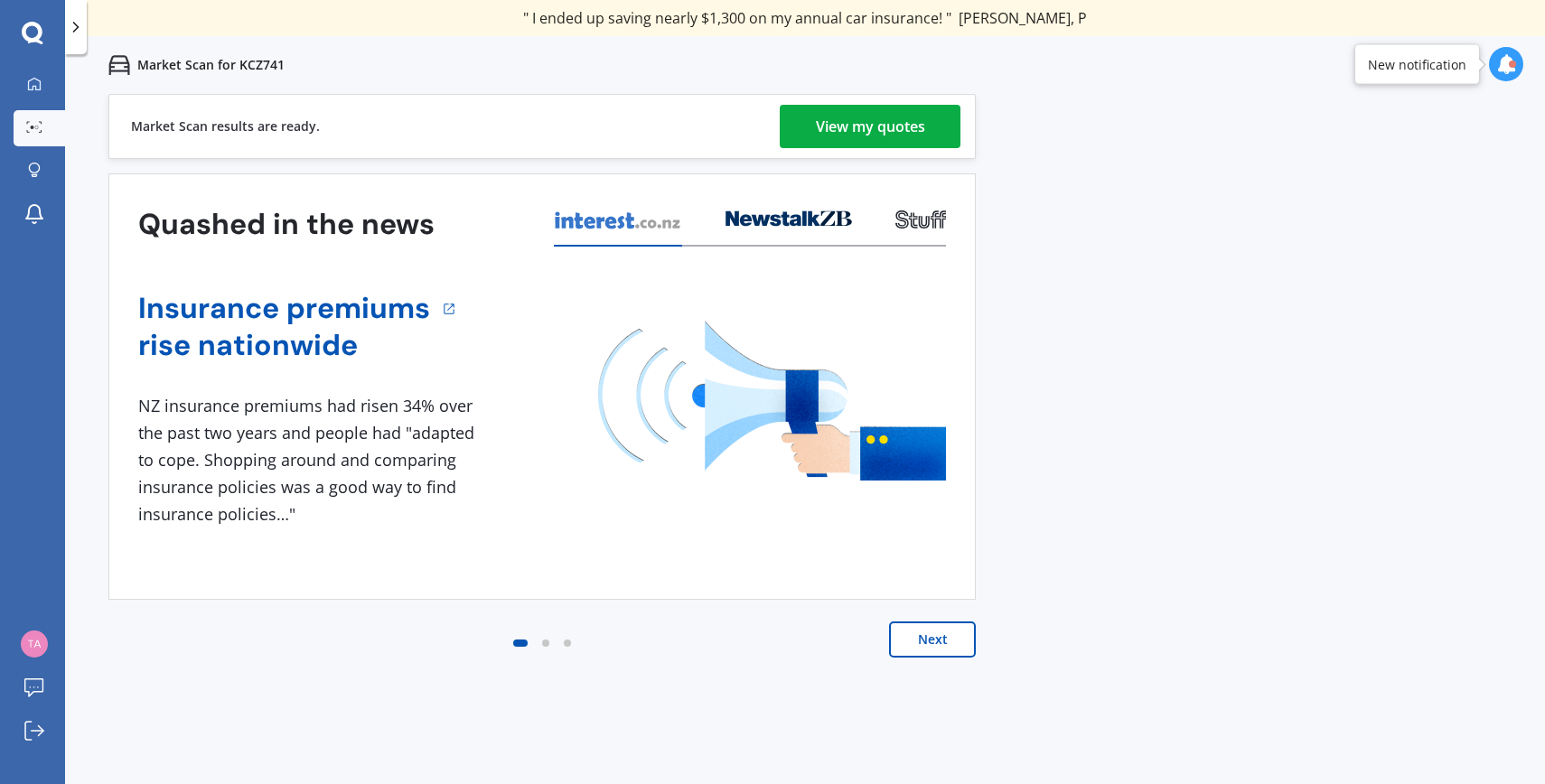
click at [864, 127] on div "View my quotes" at bounding box center [871, 127] width 110 height 43
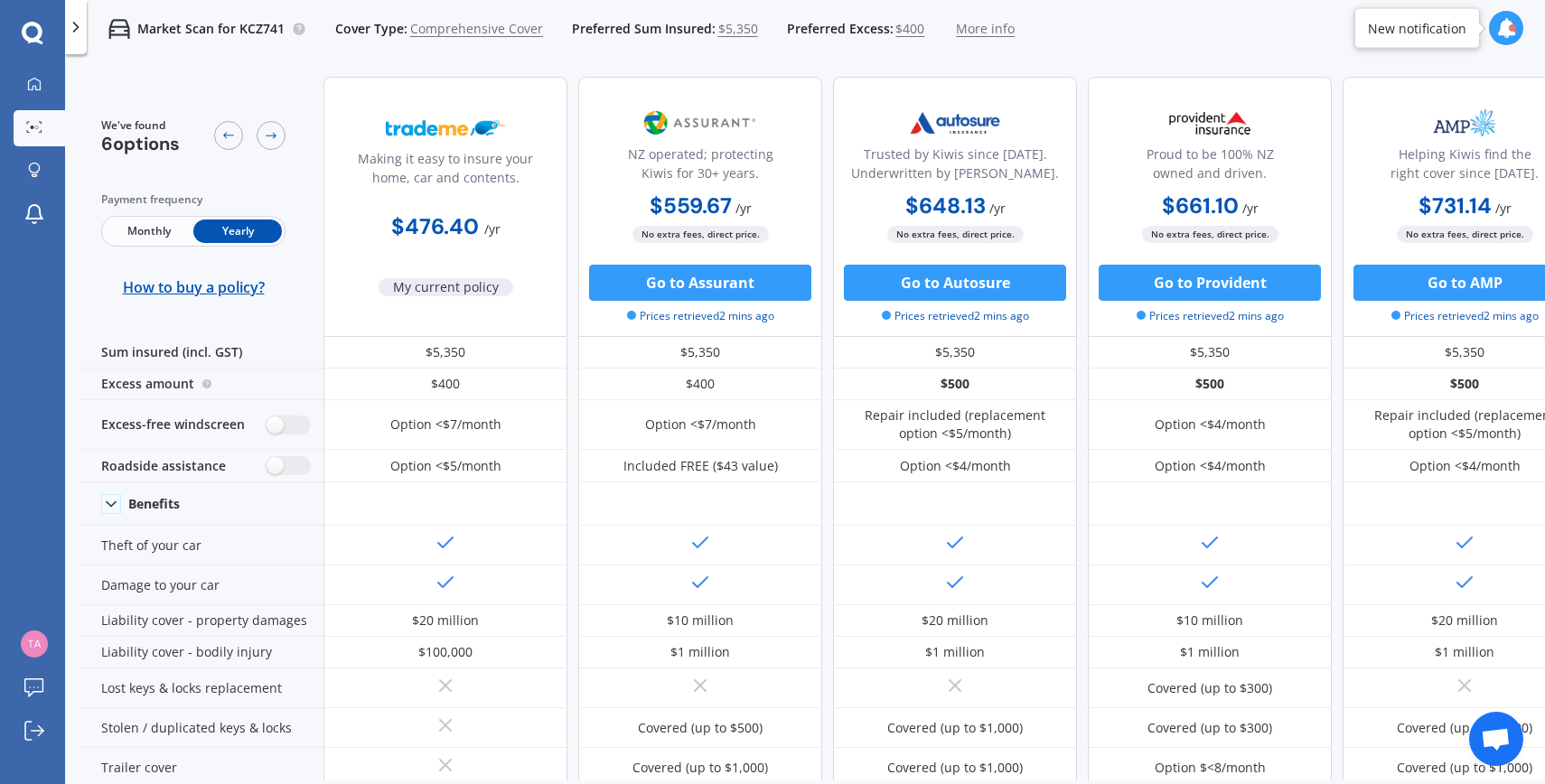
drag, startPoint x: 908, startPoint y: 780, endPoint x: 983, endPoint y: 780, distance: 75.0
click at [983, 780] on div "We've found 6 options Payment frequency Monthly Yearly How to buy a policy? Mak…" at bounding box center [812, 452] width 1466 height 779
